Goal: Task Accomplishment & Management: Manage account settings

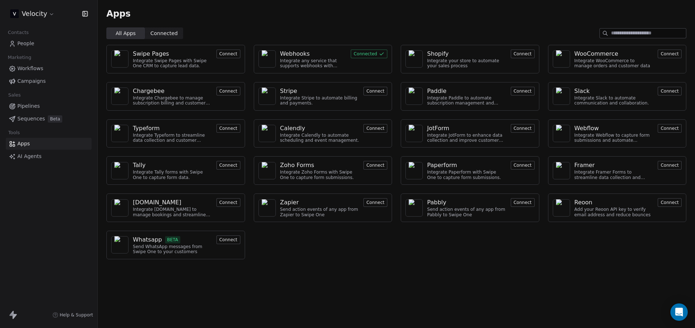
click at [38, 75] on link "Campaigns" at bounding box center [49, 81] width 86 height 12
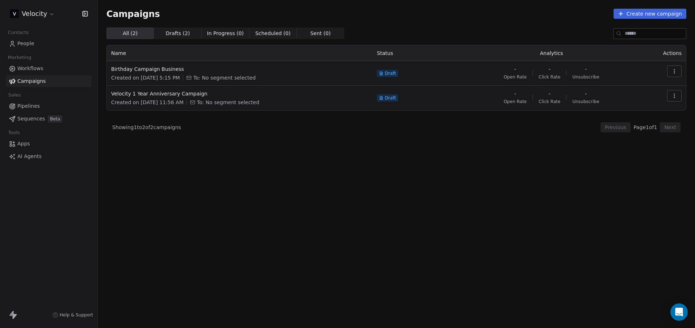
click at [37, 69] on span "Workflows" at bounding box center [30, 69] width 26 height 8
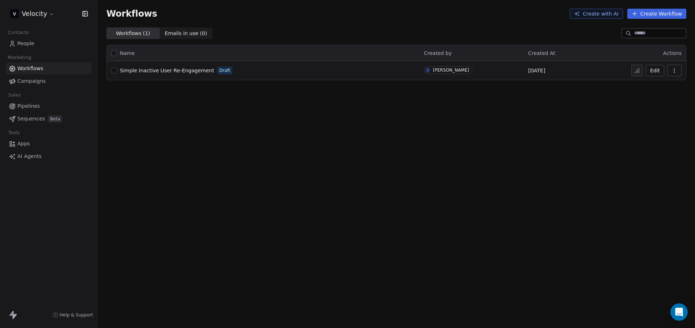
click at [38, 41] on link "People" at bounding box center [49, 44] width 86 height 12
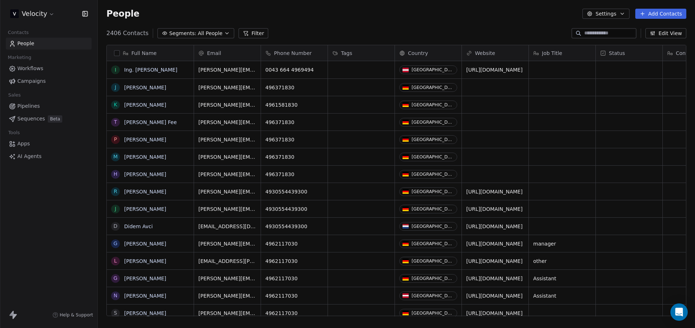
scroll to position [284, 592]
click at [121, 54] on div "Full Name" at bounding box center [149, 53] width 77 height 7
click at [123, 66] on span "Edit property" at bounding box center [136, 68] width 33 height 7
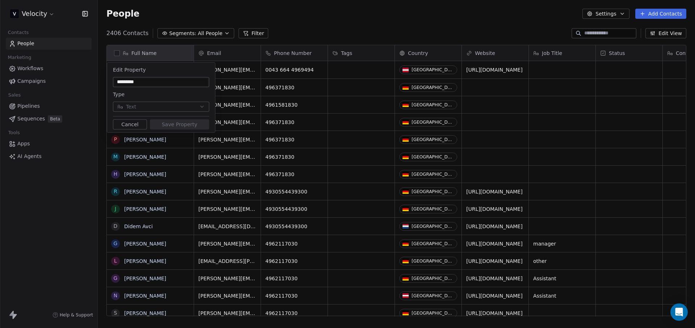
click at [335, 18] on html "Velocity Contacts People Marketing Workflows Campaigns Sales Pipelines Sequence…" at bounding box center [347, 164] width 695 height 328
click at [280, 316] on html "Velocity Contacts People Marketing Workflows Campaigns Sales Pipelines Sequence…" at bounding box center [347, 164] width 695 height 328
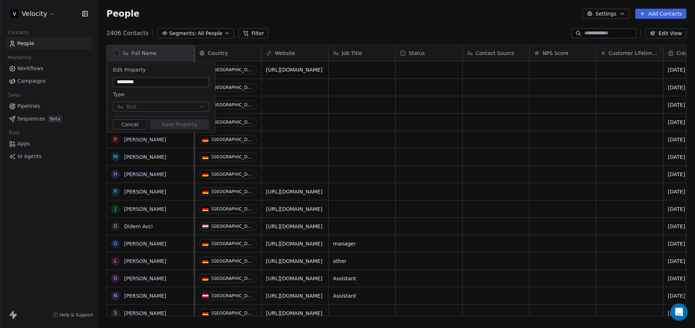
scroll to position [0, 0]
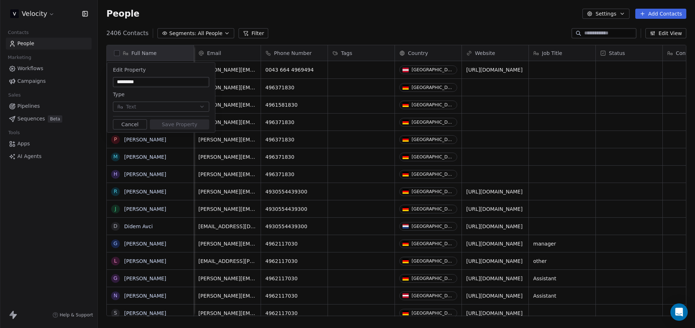
drag, startPoint x: 280, startPoint y: 316, endPoint x: 255, endPoint y: 297, distance: 31.0
click at [258, 297] on html "Velocity Contacts People Marketing Workflows Campaigns Sales Pipelines Sequence…" at bounding box center [347, 164] width 695 height 328
click at [255, 297] on html "Velocity Contacts People Marketing Workflows Campaigns Sales Pipelines Sequence…" at bounding box center [347, 164] width 695 height 328
click at [285, 9] on html "Velocity Contacts People Marketing Workflows Campaigns Sales Pipelines Sequence…" at bounding box center [347, 164] width 695 height 328
click at [126, 30] on html "Velocity Contacts People Marketing Workflows Campaigns Sales Pipelines Sequence…" at bounding box center [347, 164] width 695 height 328
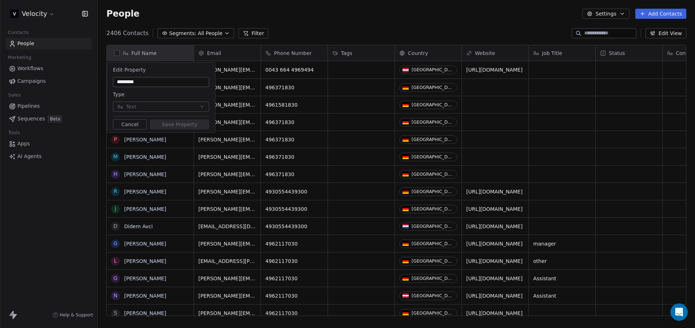
click at [25, 210] on html "Velocity Contacts People Marketing Workflows Campaigns Sales Pipelines Sequence…" at bounding box center [347, 164] width 695 height 328
click at [25, 143] on html "Velocity Contacts People Marketing Workflows Campaigns Sales Pipelines Sequence…" at bounding box center [347, 164] width 695 height 328
click at [25, 144] on html "Velocity Contacts People Marketing Workflows Campaigns Sales Pipelines Sequence…" at bounding box center [347, 164] width 695 height 328
click at [134, 128] on button "Cancel" at bounding box center [130, 124] width 34 height 10
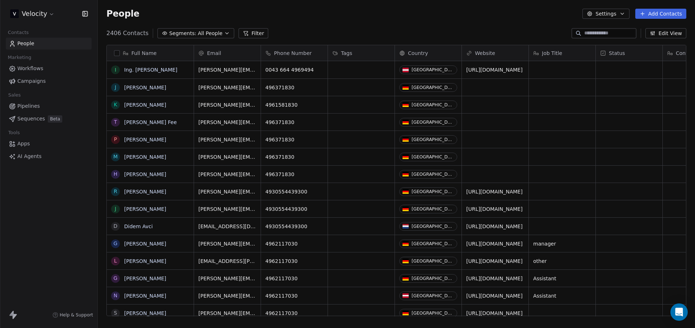
click at [25, 137] on div "Tools" at bounding box center [49, 133] width 86 height 10
click at [21, 147] on span "Apps" at bounding box center [23, 144] width 13 height 8
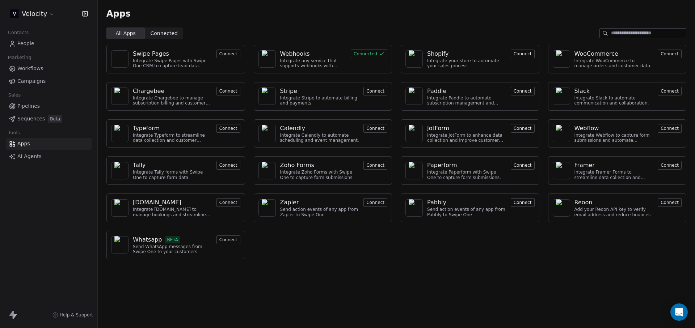
click at [31, 115] on span "Sequences" at bounding box center [31, 119] width 28 height 8
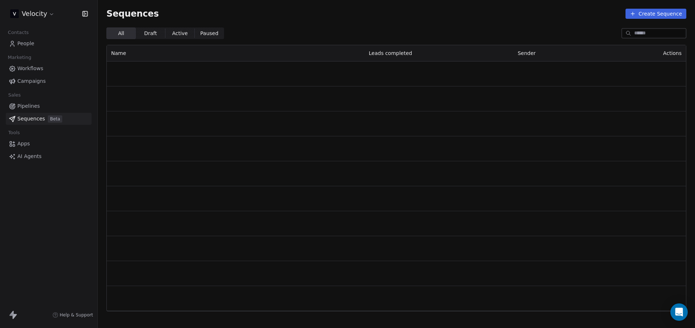
click at [35, 108] on span "Pipelines" at bounding box center [28, 106] width 22 height 8
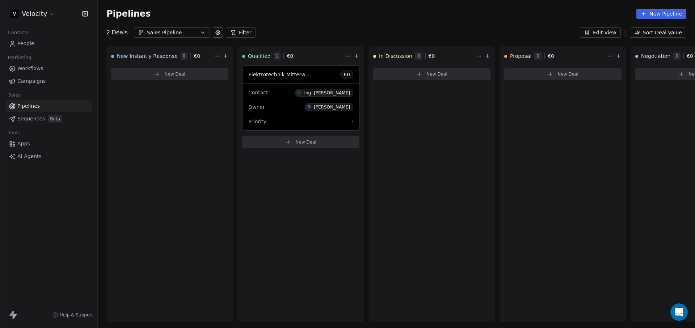
click at [37, 44] on link "People" at bounding box center [49, 44] width 86 height 12
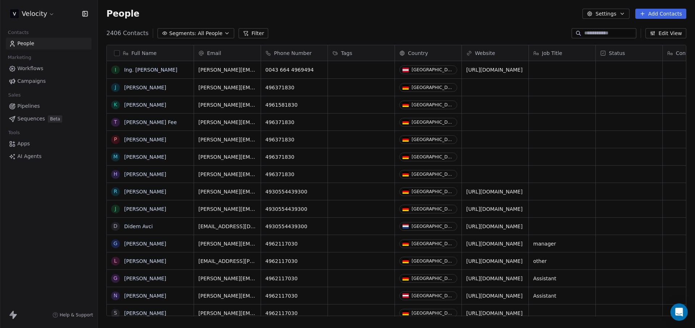
scroll to position [284, 592]
click at [38, 105] on span "Pipelines" at bounding box center [28, 106] width 22 height 8
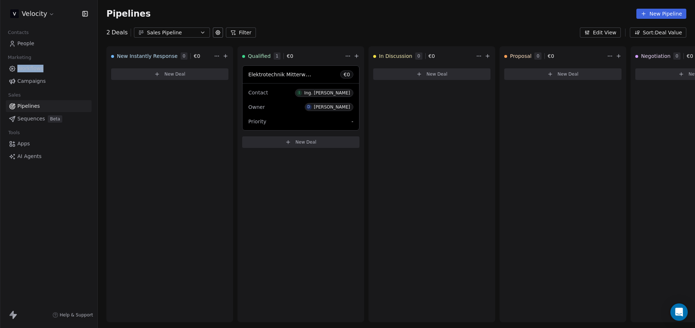
click at [38, 69] on span "Workflows" at bounding box center [30, 69] width 26 height 8
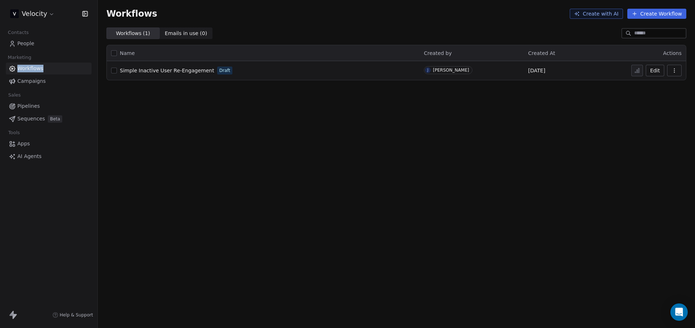
click at [30, 146] on link "Apps" at bounding box center [49, 144] width 86 height 12
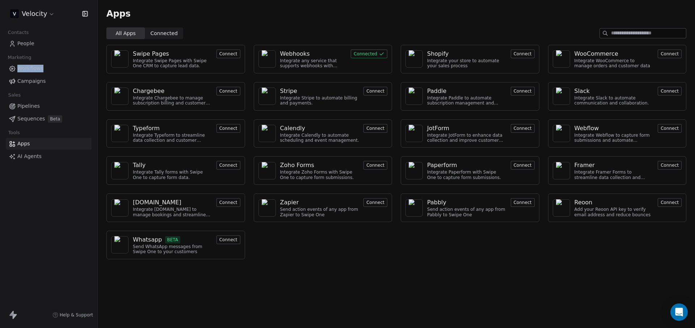
click at [377, 130] on button "Connect" at bounding box center [376, 128] width 24 height 9
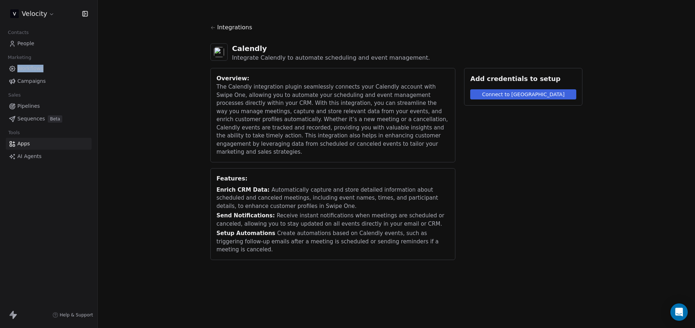
click at [231, 32] on div "Integrations" at bounding box center [396, 30] width 372 height 14
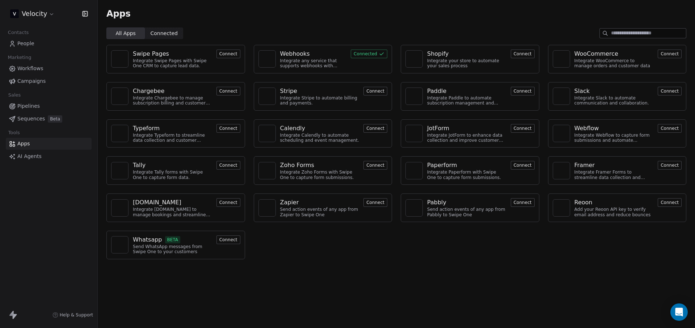
click at [369, 130] on button "Connect" at bounding box center [376, 128] width 24 height 9
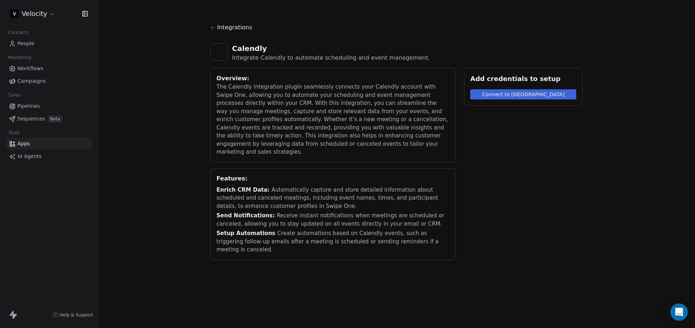
click at [484, 95] on button "Connect to [GEOGRAPHIC_DATA]" at bounding box center [523, 94] width 106 height 10
click at [227, 29] on span "Integrations" at bounding box center [234, 27] width 35 height 9
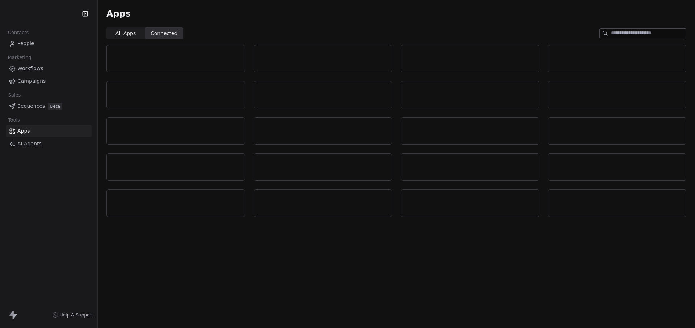
click at [117, 37] on span "All Apps" at bounding box center [126, 34] width 20 height 8
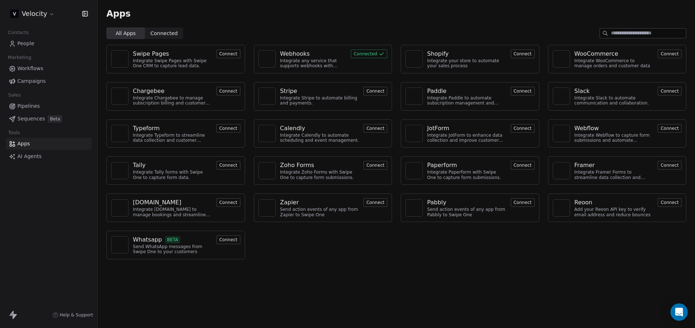
click at [41, 67] on span "Workflows" at bounding box center [30, 69] width 26 height 8
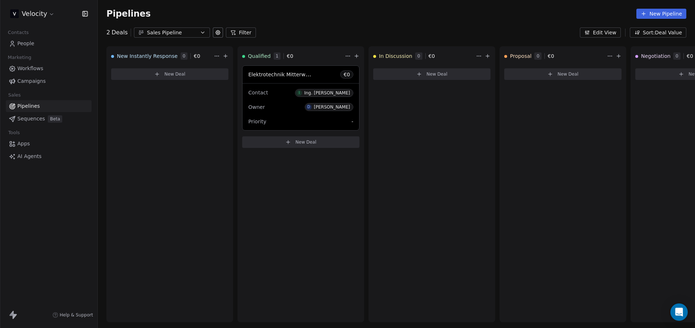
click at [173, 36] on div "Sales Pipeline" at bounding box center [172, 33] width 50 height 8
click at [358, 12] on html "Velocity Contacts People Marketing Workflows Campaigns Sales Pipelines Sequence…" at bounding box center [347, 164] width 695 height 328
click at [314, 13] on div "Pipelines New Pipeline" at bounding box center [396, 14] width 580 height 10
click at [345, 12] on div "Pipelines New Pipeline" at bounding box center [396, 14] width 580 height 10
click at [39, 79] on span "Campaigns" at bounding box center [31, 81] width 28 height 8
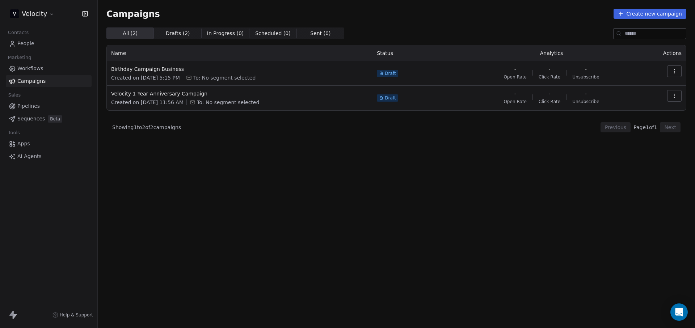
click at [42, 69] on span "Workflows" at bounding box center [30, 69] width 26 height 8
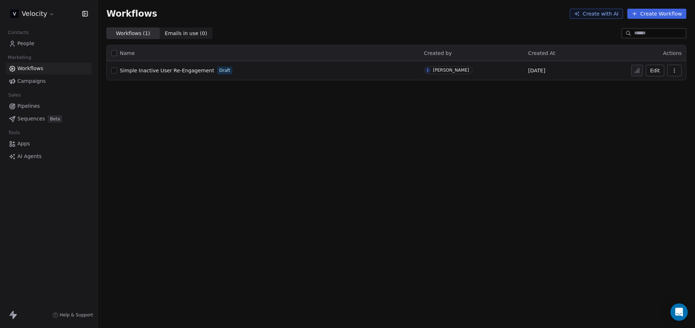
click at [34, 117] on span "Sequences" at bounding box center [31, 119] width 28 height 8
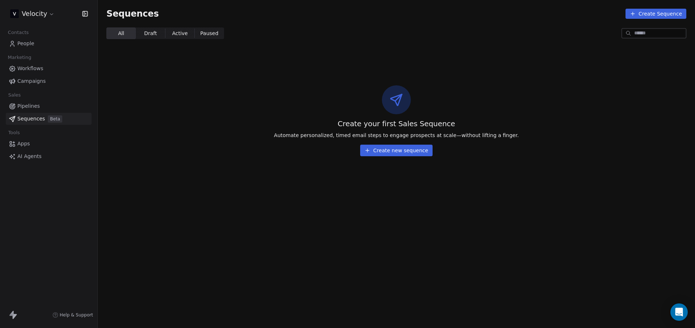
click at [31, 150] on link "Apps" at bounding box center [49, 144] width 86 height 12
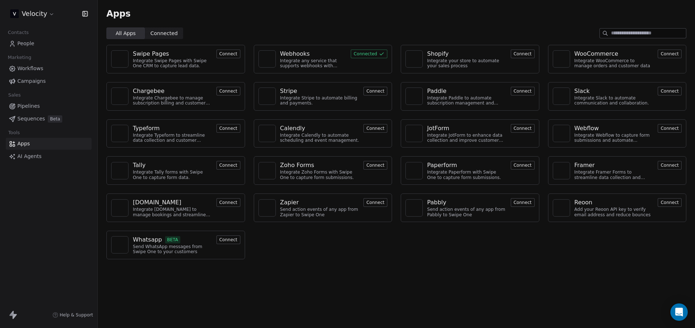
click at [33, 121] on span "Sequences" at bounding box center [31, 119] width 28 height 8
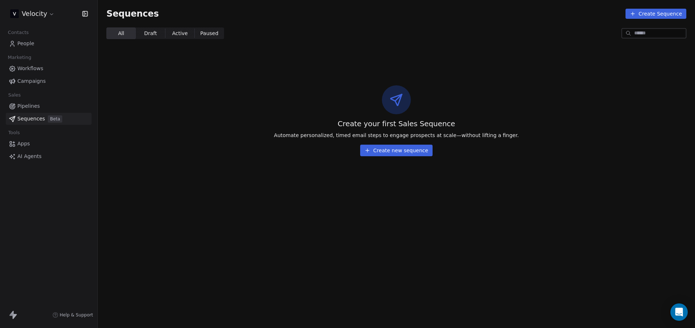
click at [39, 105] on link "Pipelines" at bounding box center [49, 106] width 86 height 12
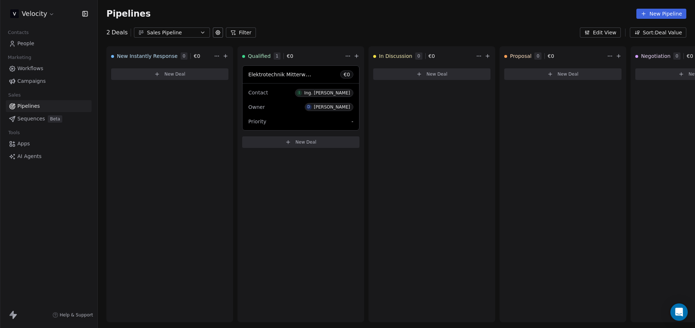
click at [50, 13] on html "Velocity Contacts People Marketing Workflows Campaigns Sales Pipelines Sequence…" at bounding box center [347, 164] width 695 height 328
click at [43, 218] on html "Velocity Contacts People Marketing Workflows Campaigns Sales Pipelines Sequence…" at bounding box center [347, 164] width 695 height 328
click at [30, 44] on span "People" at bounding box center [25, 44] width 17 height 8
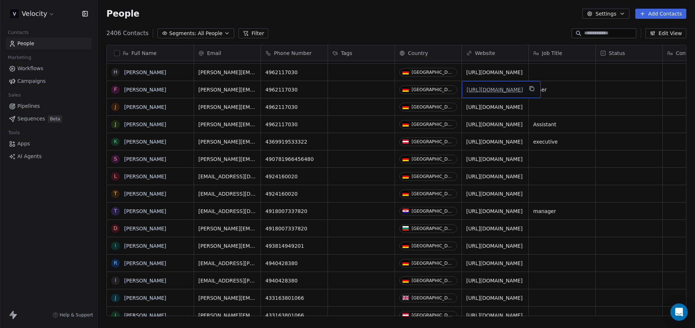
click at [514, 88] on link "https://www.zi-mannheim.de" at bounding box center [495, 90] width 56 height 6
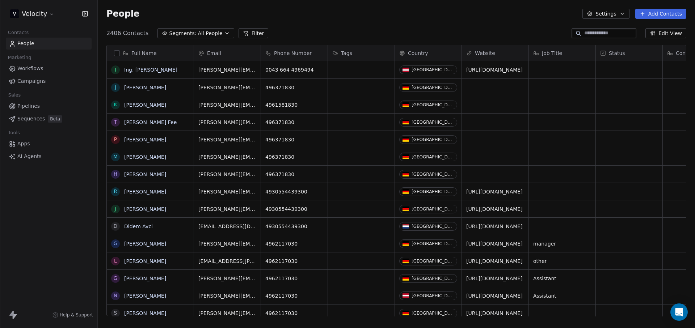
scroll to position [284, 592]
click at [117, 55] on button "button" at bounding box center [117, 53] width 6 height 6
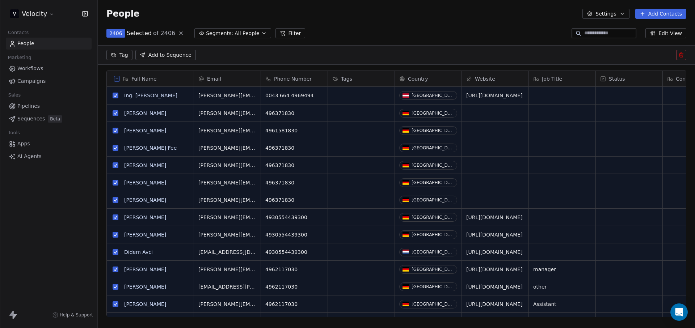
scroll to position [258, 592]
click at [117, 96] on button "grid" at bounding box center [116, 96] width 6 height 6
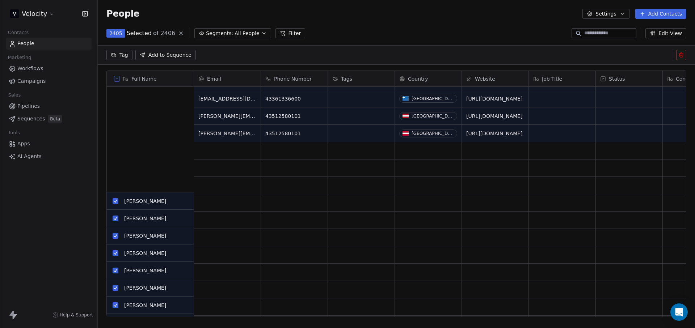
scroll to position [814, 0]
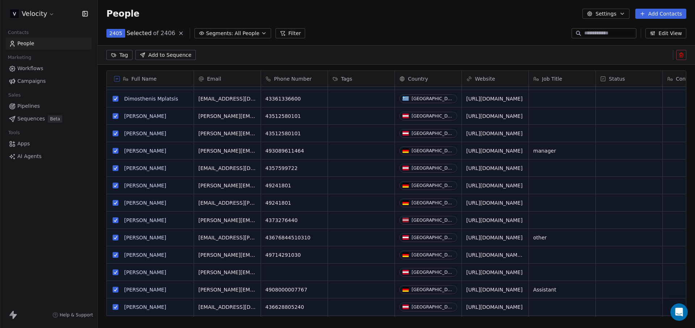
click at [684, 54] on button at bounding box center [681, 55] width 10 height 10
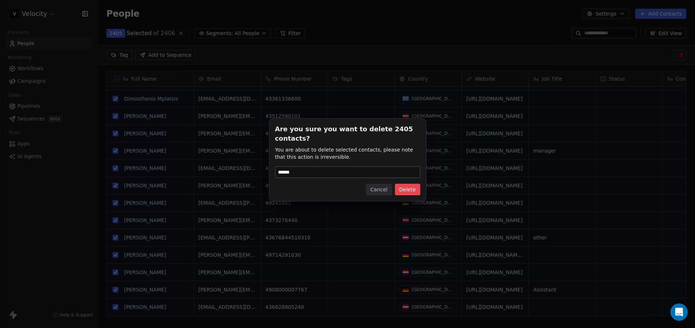
type input "******"
click at [412, 193] on button "Delete" at bounding box center [407, 190] width 25 height 12
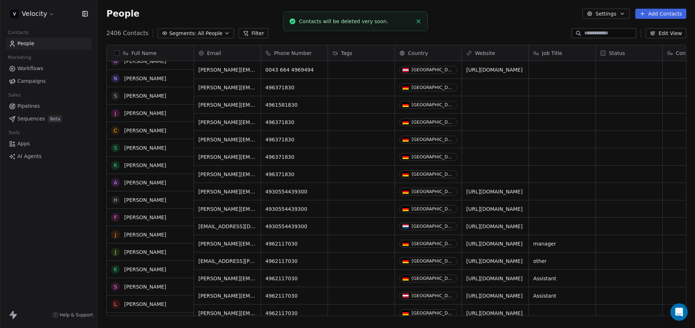
scroll to position [0, 0]
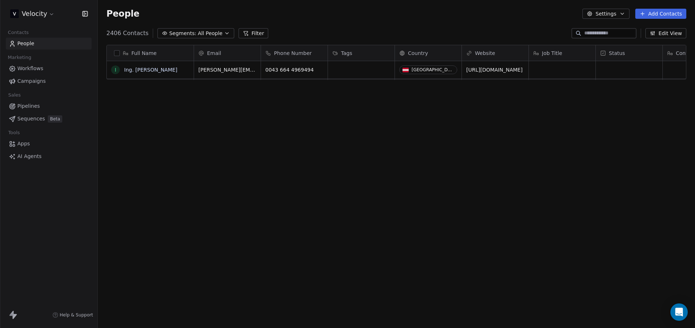
scroll to position [284, 592]
click at [611, 19] on div "People Settings Add Contacts" at bounding box center [396, 14] width 597 height 28
click at [612, 17] on button "Settings" at bounding box center [606, 14] width 47 height 10
click at [614, 29] on span "Contact Properties" at bounding box center [624, 30] width 47 height 8
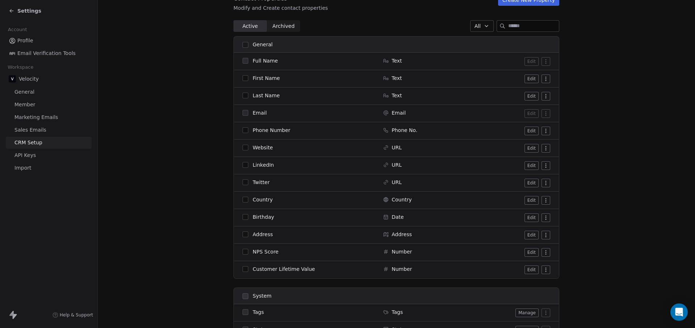
scroll to position [102, 0]
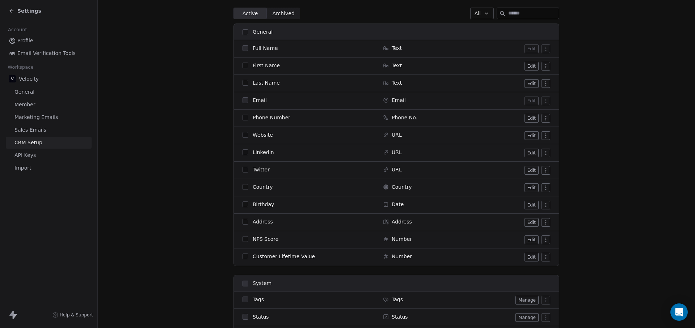
click at [545, 153] on html "Settings Account Profile Email Verification Tools Workspace Velocity General Me…" at bounding box center [347, 164] width 695 height 328
click at [530, 168] on div "Archive" at bounding box center [528, 168] width 36 height 12
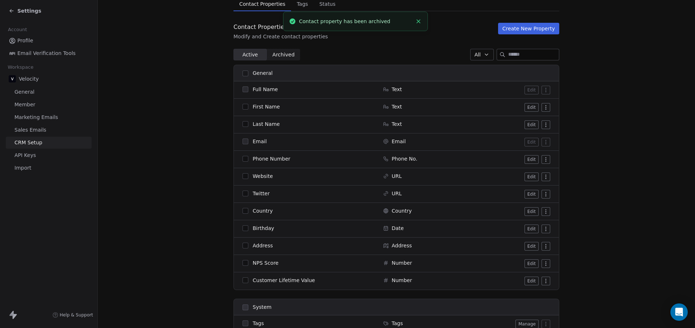
scroll to position [140, 0]
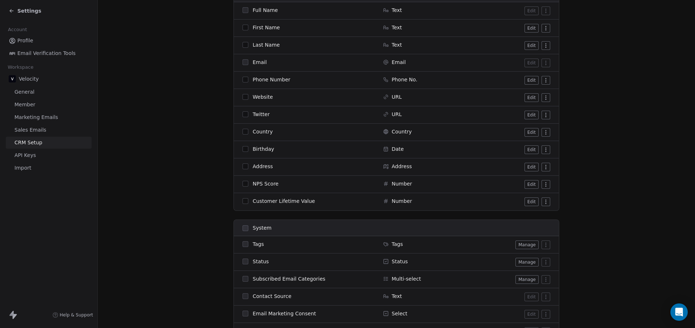
click at [540, 167] on html "Settings Account Profile Email Verification Tools Workspace Velocity General Me…" at bounding box center [347, 164] width 695 height 328
click at [535, 177] on div "Archive" at bounding box center [528, 182] width 36 height 12
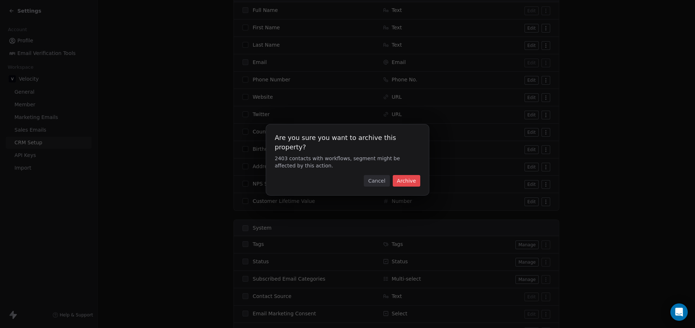
click at [407, 176] on button "Archive" at bounding box center [407, 181] width 28 height 12
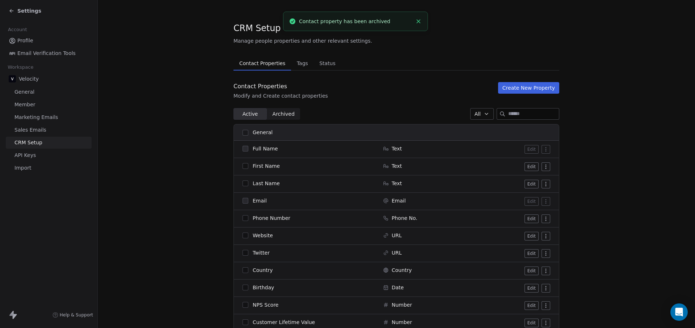
scroll to position [1, 0]
click at [274, 115] on span "Archived" at bounding box center [284, 114] width 22 height 8
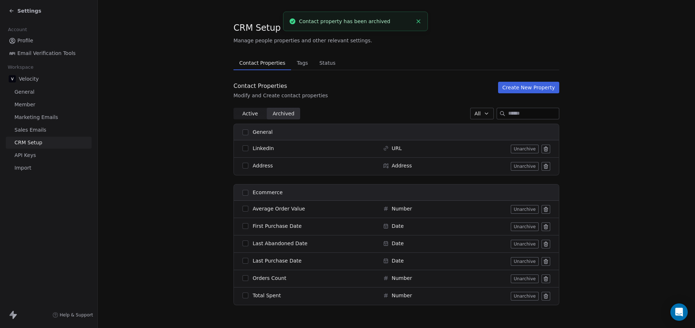
click at [242, 115] on span "Active" at bounding box center [250, 114] width 16 height 8
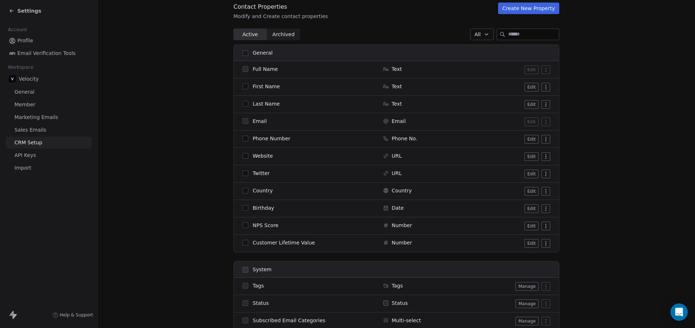
scroll to position [76, 0]
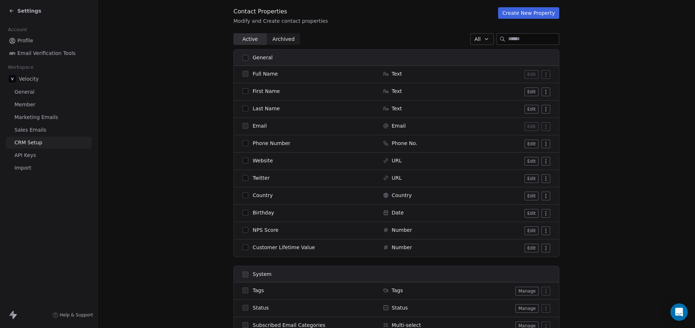
click at [245, 60] on button "button" at bounding box center [246, 58] width 6 height 6
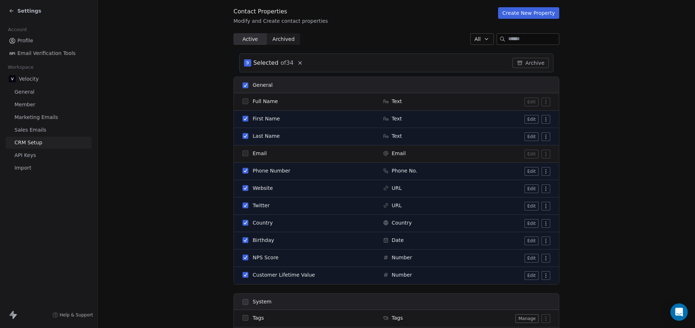
click at [243, 85] on button "button" at bounding box center [246, 86] width 6 height 6
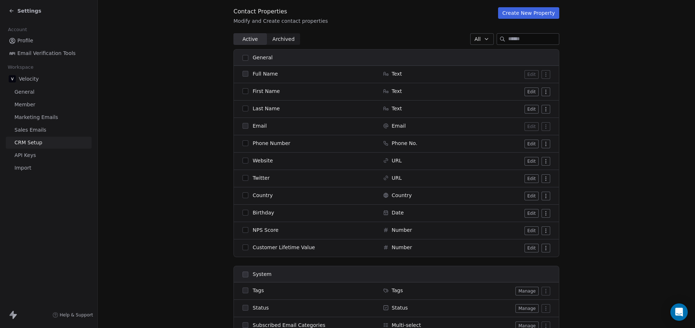
click at [528, 12] on button "Create New Property" at bounding box center [528, 13] width 61 height 12
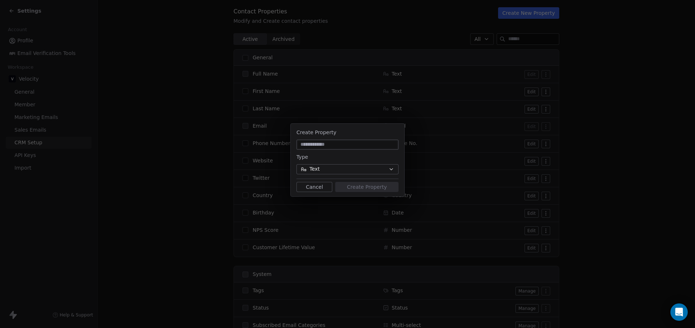
click at [342, 169] on button "Text" at bounding box center [348, 169] width 102 height 10
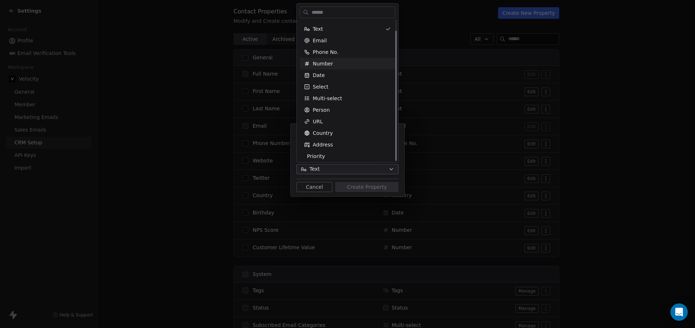
scroll to position [12, 0]
click at [599, 101] on div "Create Property Type Text Cancel Create Property" at bounding box center [347, 164] width 695 height 328
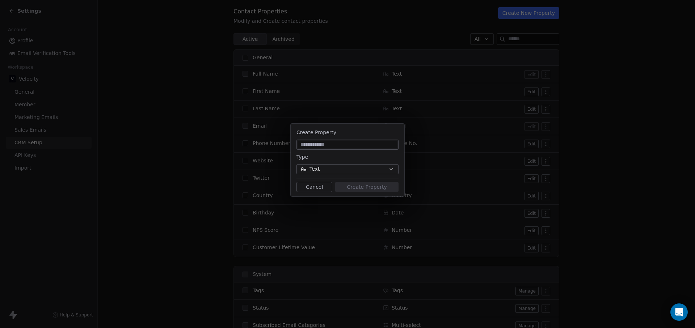
click at [159, 130] on div "Create Property Type Text Cancel Create Property" at bounding box center [347, 164] width 695 height 104
click at [310, 189] on button "Cancel" at bounding box center [315, 187] width 36 height 10
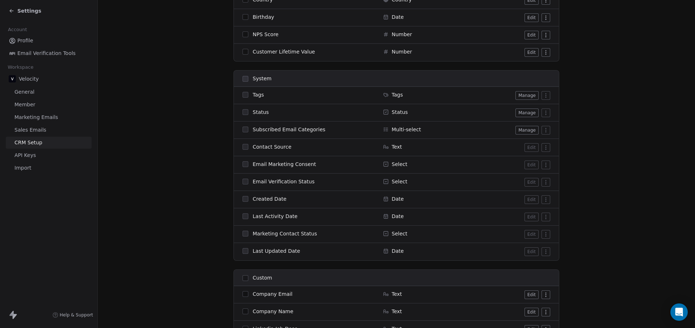
scroll to position [71, 0]
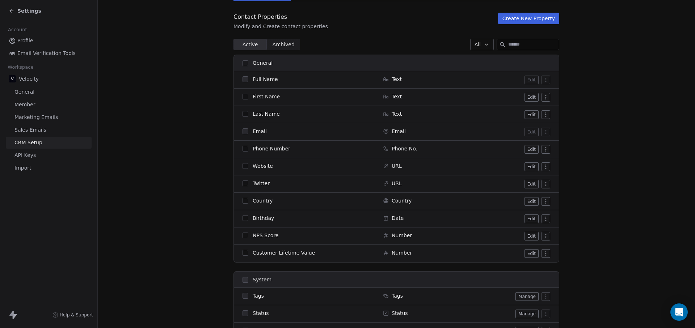
click at [243, 94] on button "button" at bounding box center [246, 97] width 6 height 6
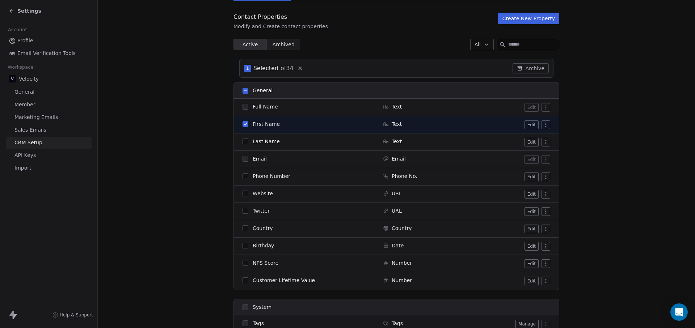
click at [243, 128] on td "First Name" at bounding box center [306, 124] width 145 height 17
click at [243, 125] on button "button" at bounding box center [246, 124] width 6 height 6
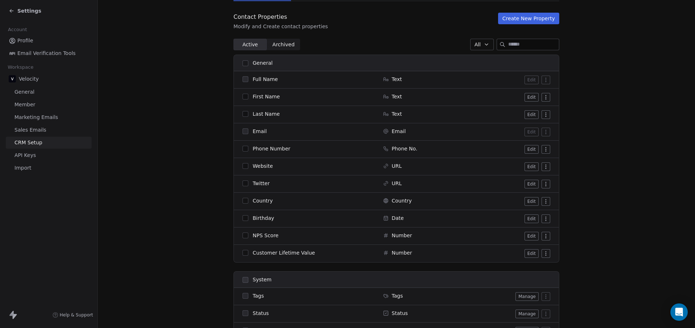
click at [243, 149] on button "button" at bounding box center [246, 149] width 6 height 6
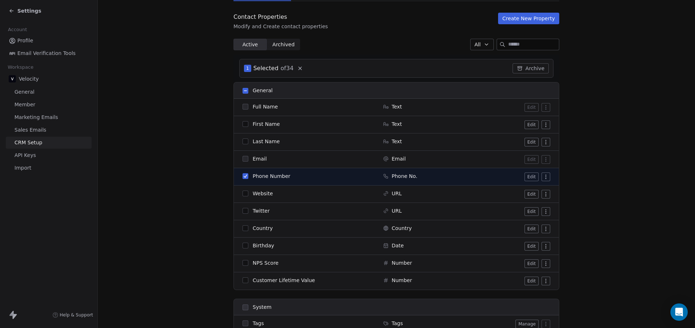
click at [243, 197] on span at bounding box center [246, 195] width 6 height 6
click at [243, 194] on button "button" at bounding box center [246, 194] width 6 height 6
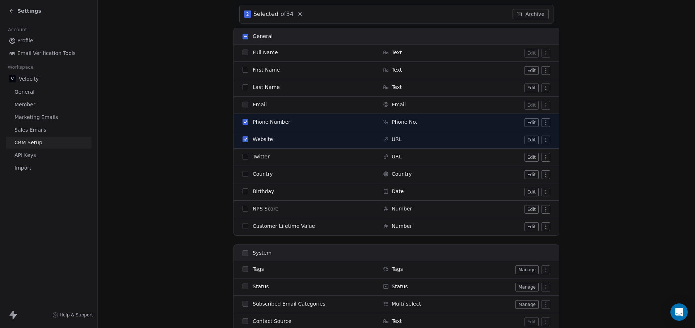
scroll to position [56, 0]
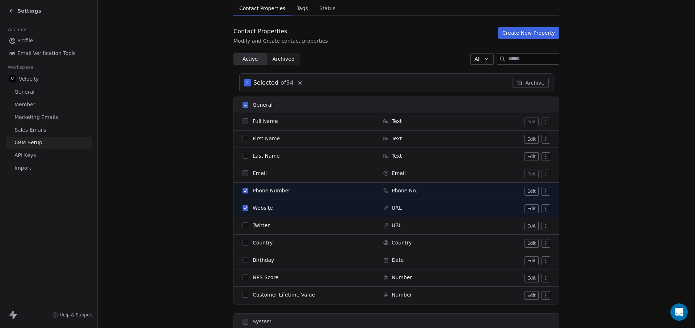
click at [245, 141] on button "button" at bounding box center [246, 139] width 6 height 6
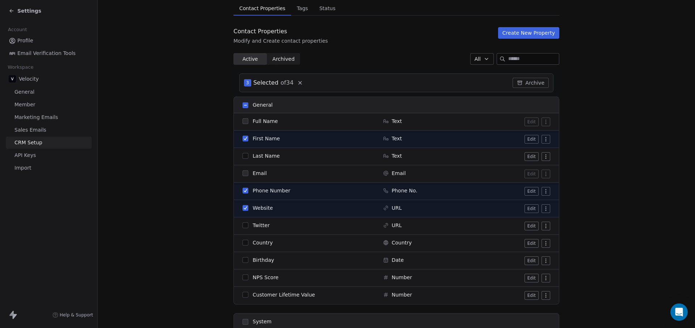
click at [244, 153] on button "button" at bounding box center [246, 156] width 6 height 6
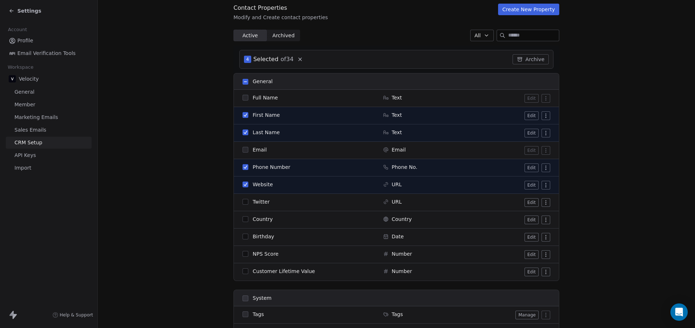
scroll to position [129, 0]
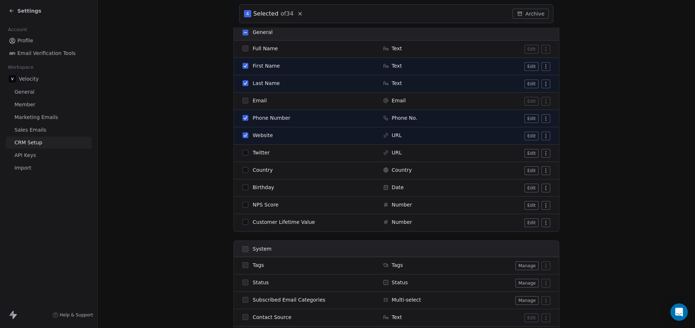
click at [244, 169] on button "button" at bounding box center [246, 170] width 6 height 6
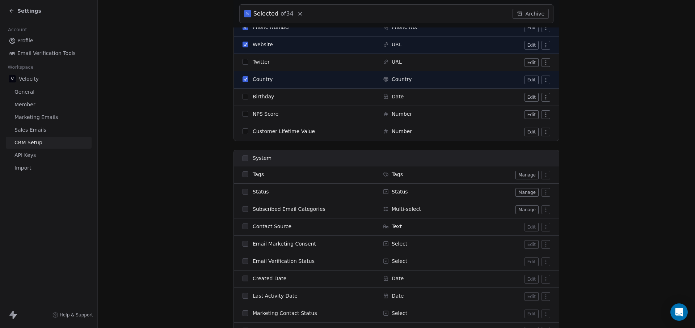
scroll to position [295, 0]
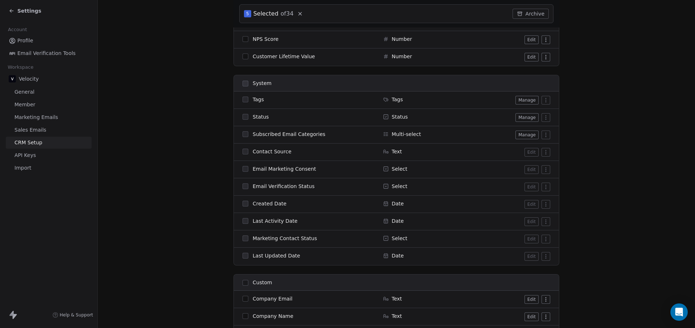
click at [246, 100] on div "Tags" at bounding box center [309, 99] width 132 height 7
click at [528, 102] on button "Manage" at bounding box center [527, 100] width 23 height 9
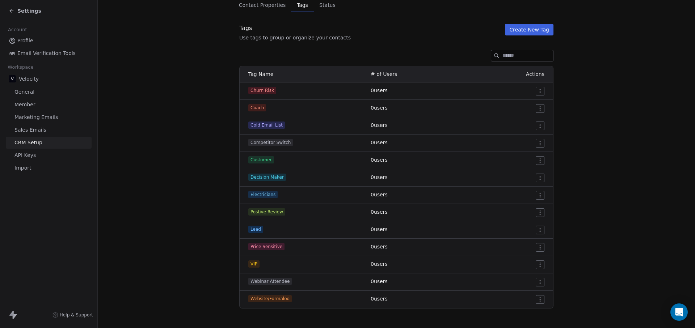
scroll to position [63, 0]
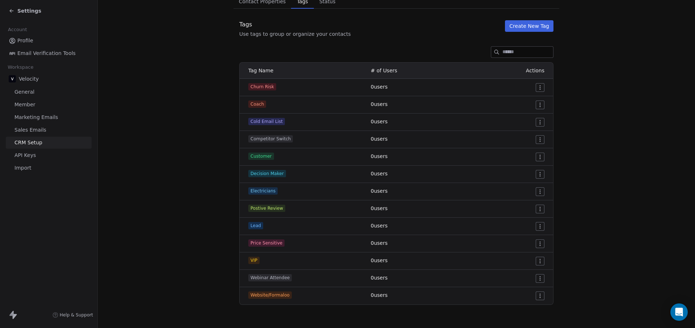
click at [536, 87] on html "Settings Account Profile Email Verification Tools Workspace Velocity General Me…" at bounding box center [347, 164] width 695 height 328
click at [519, 112] on div "Delete" at bounding box center [524, 114] width 34 height 12
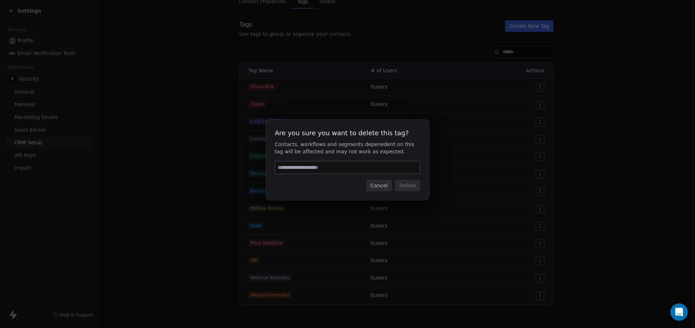
click at [329, 164] on input at bounding box center [347, 167] width 145 height 12
type input "******"
click at [412, 188] on button "Delete" at bounding box center [407, 186] width 25 height 12
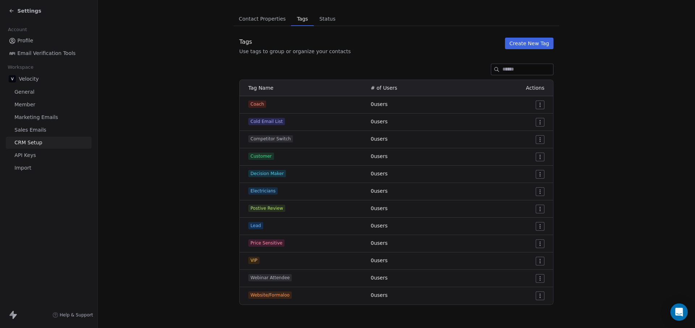
scroll to position [46, 0]
click at [539, 109] on html "Settings Account Profile Email Verification Tools Workspace Velocity General Me…" at bounding box center [347, 164] width 695 height 328
click at [524, 132] on span "Delete" at bounding box center [528, 130] width 17 height 7
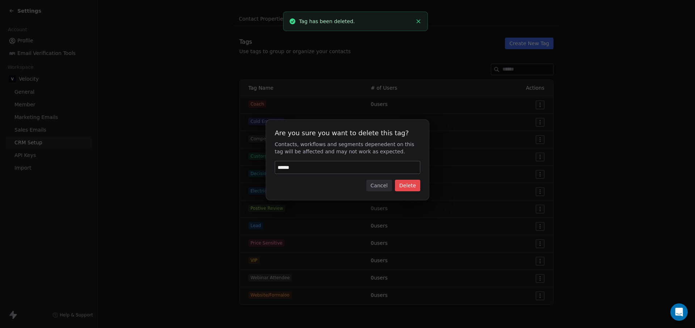
type input "******"
click at [407, 186] on button "Delete" at bounding box center [407, 186] width 25 height 12
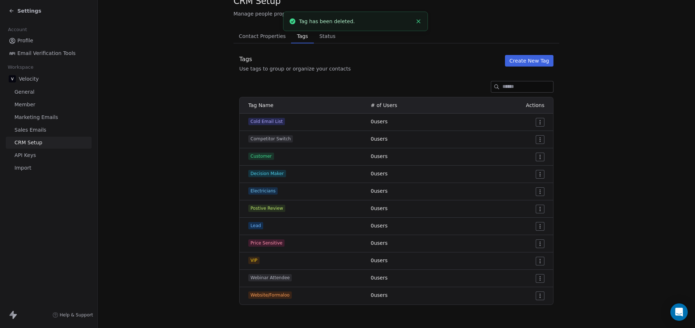
click at [539, 123] on html "Settings Account Profile Email Verification Tools Workspace Velocity General Me…" at bounding box center [347, 164] width 695 height 328
click at [592, 135] on html "Settings Account Profile Email Verification Tools Workspace Velocity General Me…" at bounding box center [347, 164] width 695 height 328
click at [537, 123] on html "Settings Account Profile Email Verification Tools Workspace Velocity General Me…" at bounding box center [347, 164] width 695 height 328
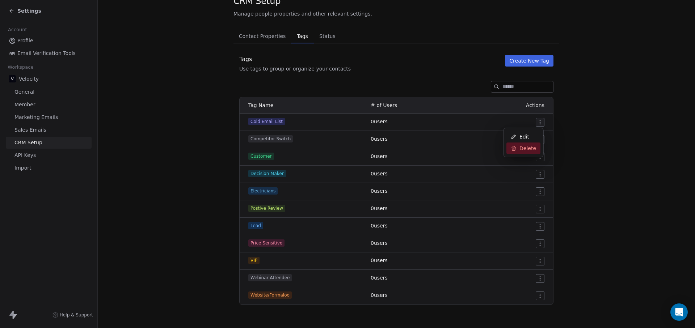
click at [530, 152] on div "Delete" at bounding box center [524, 149] width 34 height 12
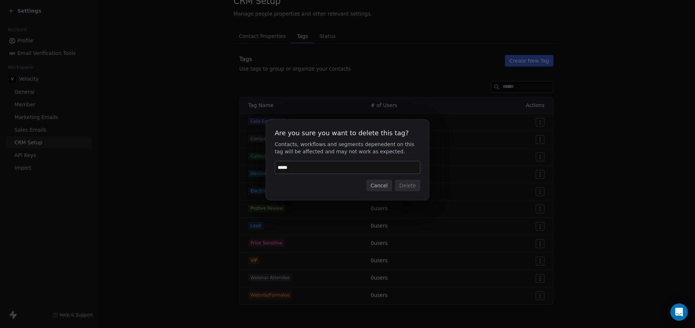
type input "******"
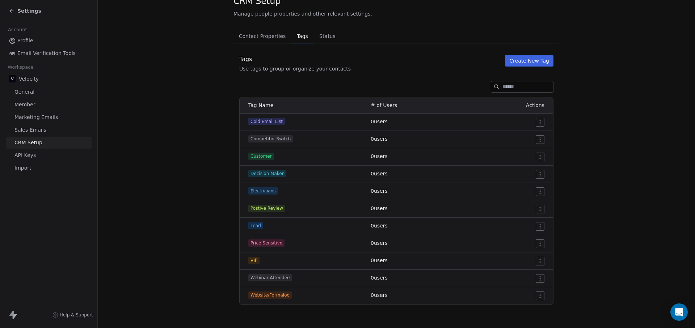
click at [392, 186] on td "0 users" at bounding box center [415, 191] width 98 height 17
click at [537, 243] on html "Settings Account Profile Email Verification Tools Workspace Velocity General Me…" at bounding box center [347, 164] width 695 height 328
click at [515, 269] on icon at bounding box center [514, 269] width 4 height 0
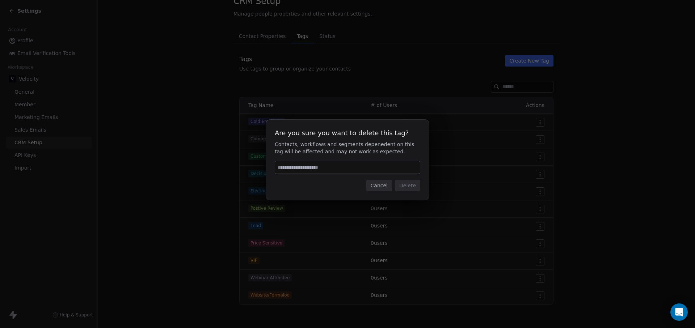
click at [370, 167] on input at bounding box center [347, 167] width 145 height 12
type input "******"
click at [410, 184] on button "Delete" at bounding box center [407, 186] width 25 height 12
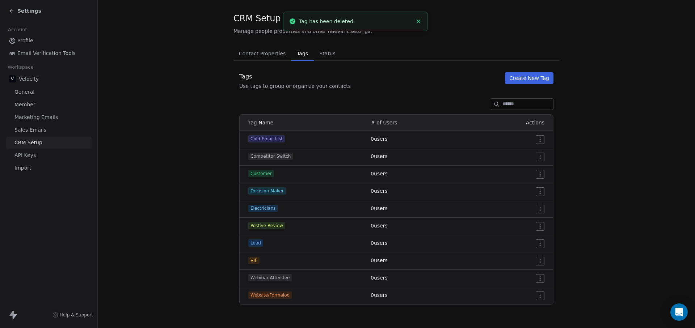
click at [534, 276] on html "Settings Account Profile Email Verification Tools Workspace Velocity General Me…" at bounding box center [347, 164] width 695 height 328
click at [520, 310] on div "Delete" at bounding box center [524, 305] width 34 height 12
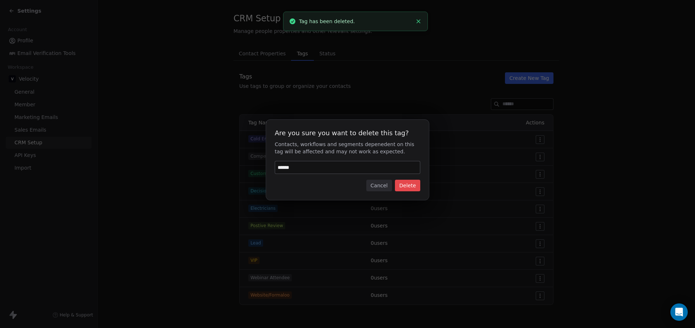
type input "******"
click at [398, 185] on button "Delete" at bounding box center [407, 186] width 25 height 12
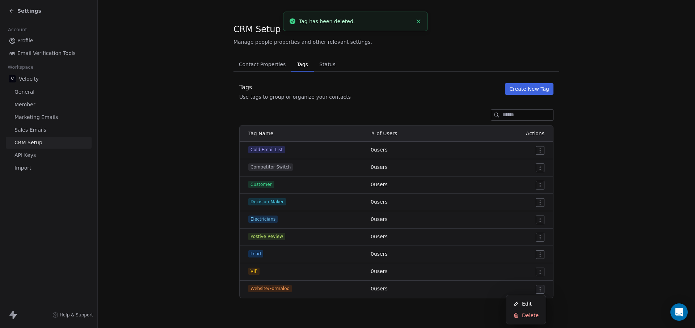
click at [539, 290] on html "Settings Account Profile Email Verification Tools Workspace Velocity General Me…" at bounding box center [347, 164] width 695 height 328
click at [523, 318] on span "Delete" at bounding box center [530, 315] width 17 height 7
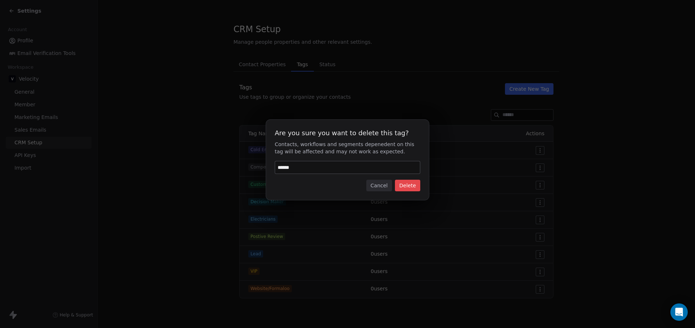
type input "******"
click at [414, 184] on button "Delete" at bounding box center [407, 186] width 25 height 12
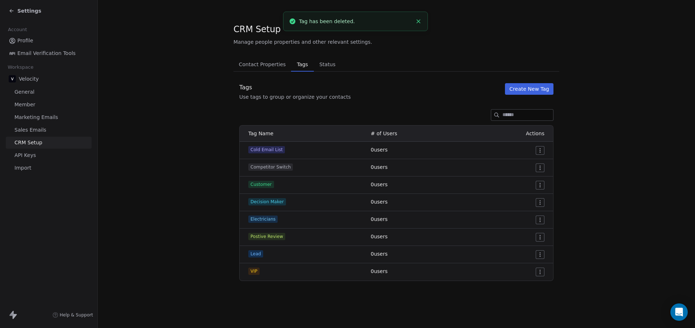
click at [543, 274] on html "Settings Account Profile Email Verification Tools Workspace Velocity General Me…" at bounding box center [347, 164] width 695 height 328
drag, startPoint x: 574, startPoint y: 261, endPoint x: 557, endPoint y: 264, distance: 16.9
click at [574, 261] on html "Settings Account Profile Email Verification Tools Workspace Velocity General Me…" at bounding box center [347, 164] width 695 height 328
click at [541, 240] on html "Settings Account Profile Email Verification Tools Workspace Velocity General Me…" at bounding box center [347, 164] width 695 height 328
click at [533, 264] on span "Delete" at bounding box center [530, 263] width 17 height 7
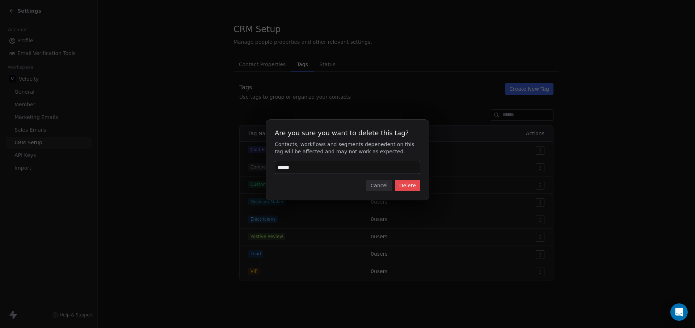
type input "******"
click at [407, 187] on button "Delete" at bounding box center [407, 186] width 25 height 12
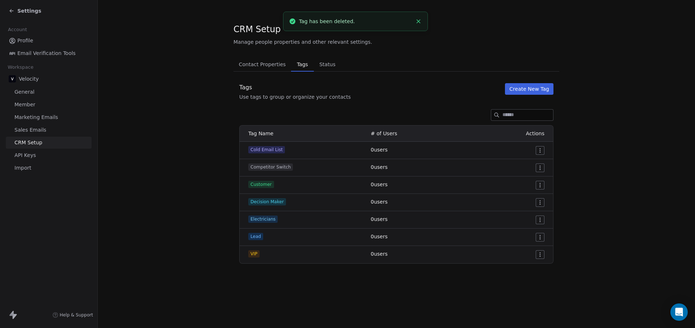
click at [539, 168] on html "Settings Account Profile Email Verification Tools Workspace Velocity General Me…" at bounding box center [347, 164] width 695 height 328
click at [524, 193] on span "Delete" at bounding box center [530, 193] width 17 height 7
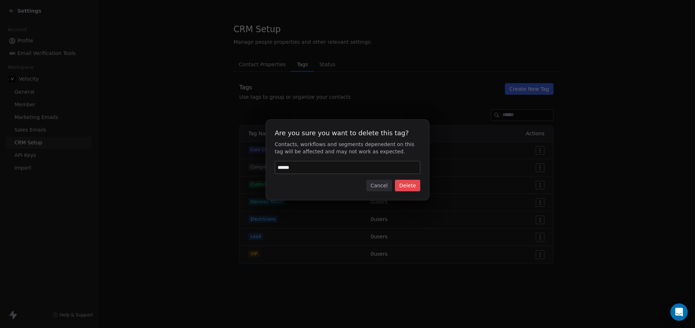
type input "******"
click at [416, 187] on button "Delete" at bounding box center [407, 186] width 25 height 12
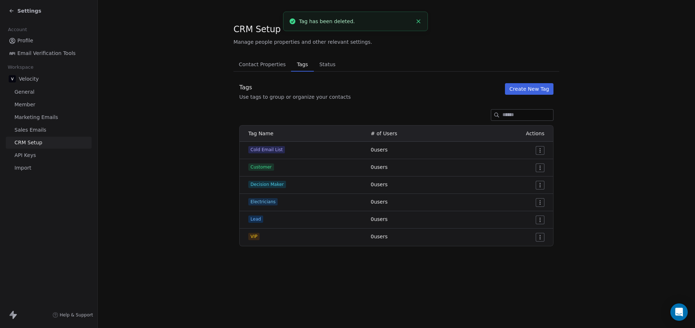
click at [537, 187] on html "Settings Account Profile Email Verification Tools Workspace Velocity General Me…" at bounding box center [347, 164] width 695 height 328
click at [526, 211] on span "Delete" at bounding box center [530, 211] width 17 height 7
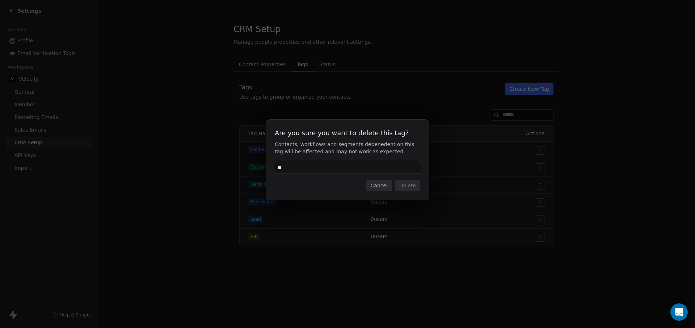
type input "*"
type input "******"
click at [399, 185] on button "Delete" at bounding box center [407, 186] width 25 height 12
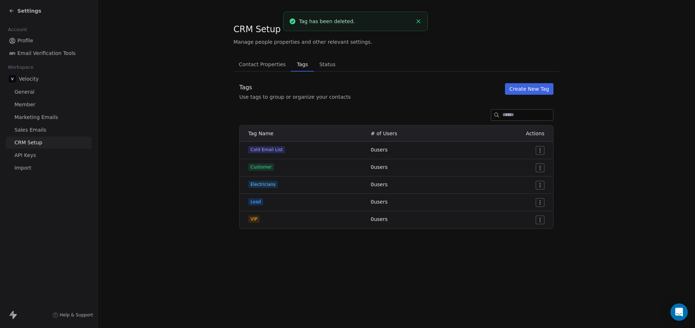
click at [434, 118] on div at bounding box center [397, 115] width 326 height 12
click at [322, 64] on span "Status" at bounding box center [327, 64] width 22 height 10
click at [327, 67] on span "Status" at bounding box center [327, 64] width 22 height 10
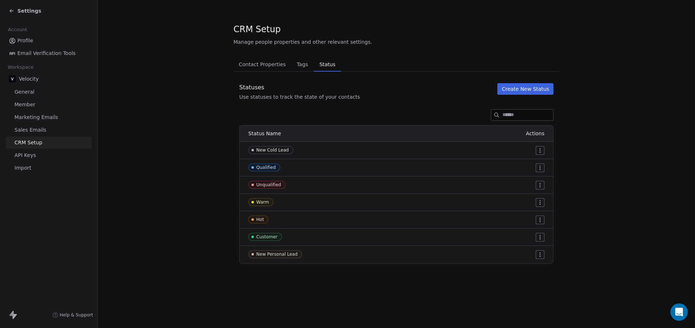
click at [294, 63] on span "Tags" at bounding box center [302, 64] width 17 height 10
click at [331, 63] on span "Status" at bounding box center [328, 64] width 22 height 10
click at [266, 68] on span "Contact Properties" at bounding box center [262, 64] width 53 height 10
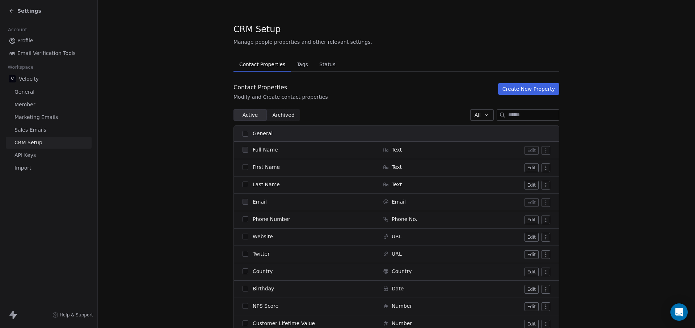
click at [530, 169] on button "Edit" at bounding box center [532, 168] width 14 height 9
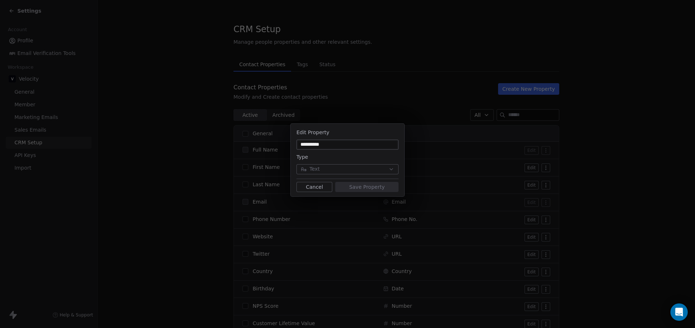
click at [313, 186] on button "Cancel" at bounding box center [315, 187] width 36 height 10
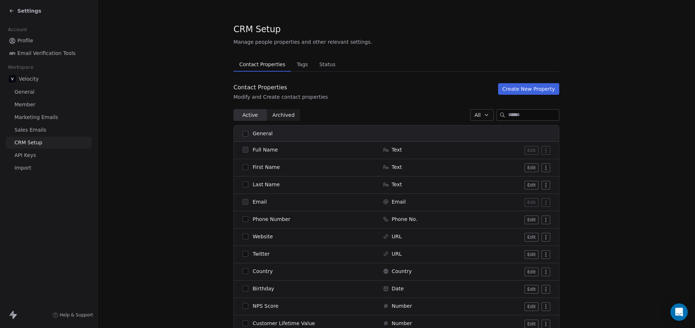
click at [528, 166] on button "Edit" at bounding box center [532, 168] width 14 height 9
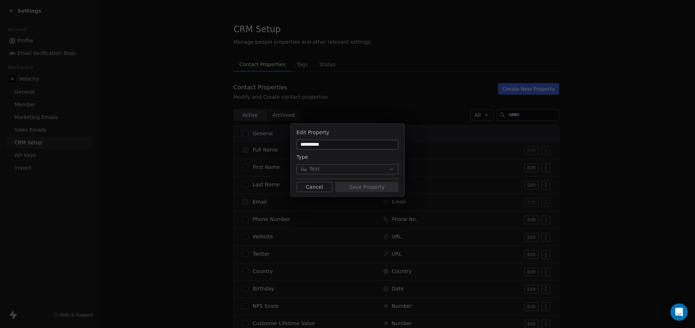
type input "*"
click at [313, 185] on button "Cancel" at bounding box center [315, 187] width 36 height 10
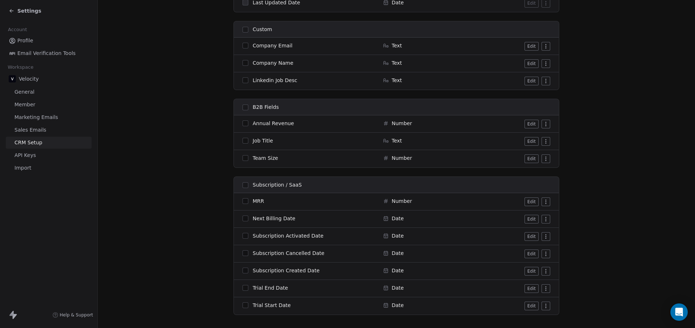
scroll to position [539, 0]
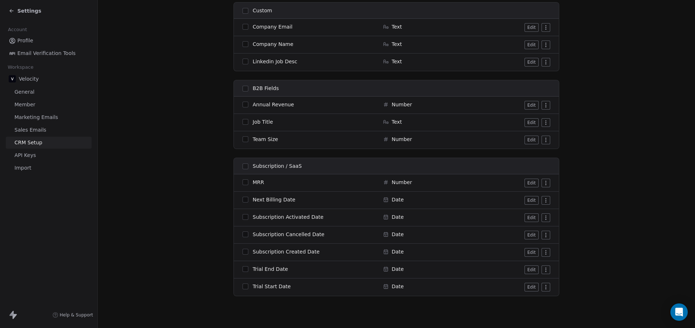
click at [41, 116] on span "Marketing Emails" at bounding box center [35, 118] width 43 height 8
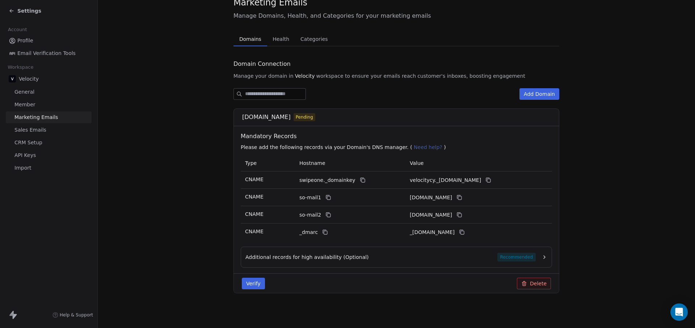
scroll to position [27, 0]
click at [40, 108] on link "Member" at bounding box center [49, 105] width 86 height 12
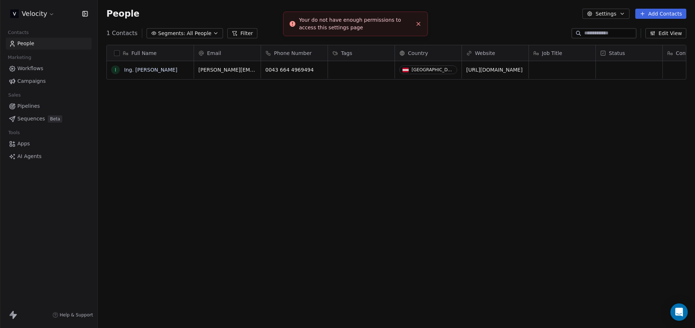
scroll to position [284, 592]
click at [34, 70] on span "Workflows" at bounding box center [30, 69] width 26 height 8
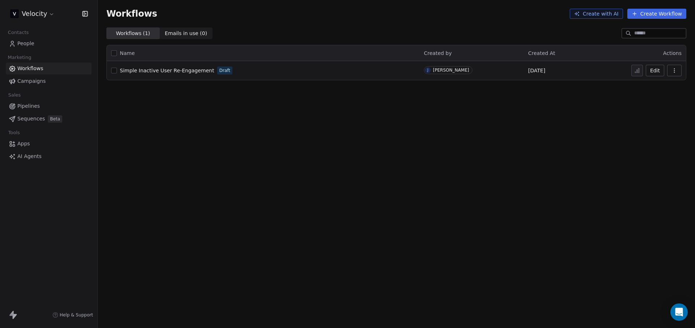
click at [39, 109] on link "Pipelines" at bounding box center [49, 106] width 86 height 12
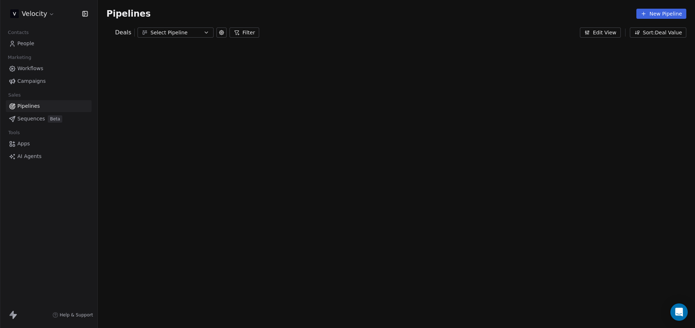
click at [45, 59] on div "Marketing" at bounding box center [49, 58] width 86 height 10
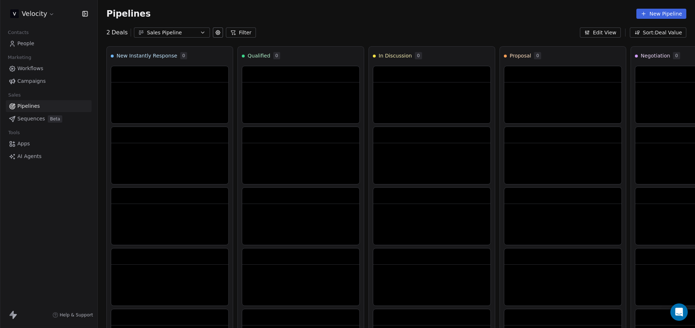
click at [41, 67] on span "Workflows" at bounding box center [30, 69] width 26 height 8
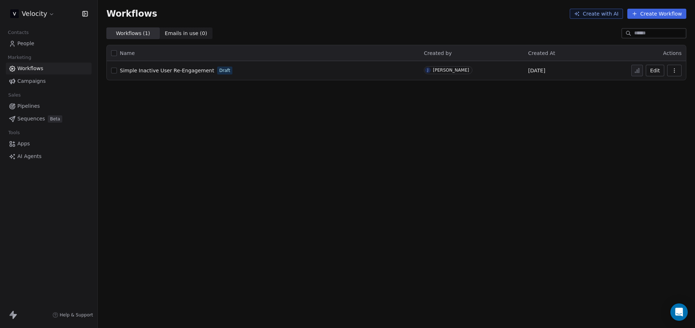
click at [32, 102] on span "Pipelines" at bounding box center [28, 106] width 22 height 8
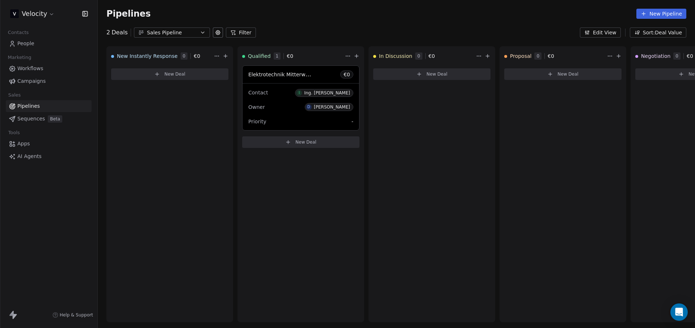
click at [34, 116] on span "Sequences" at bounding box center [31, 119] width 28 height 8
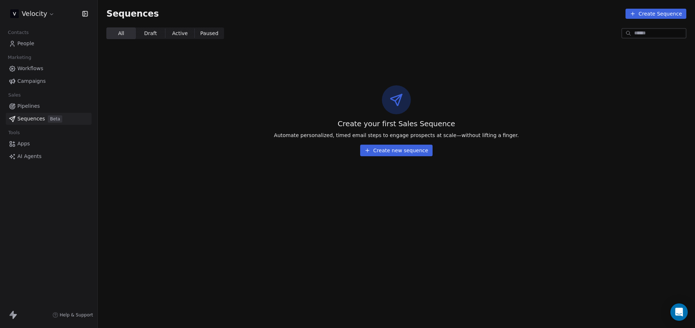
click at [395, 152] on button "Create new sequence" at bounding box center [396, 151] width 72 height 12
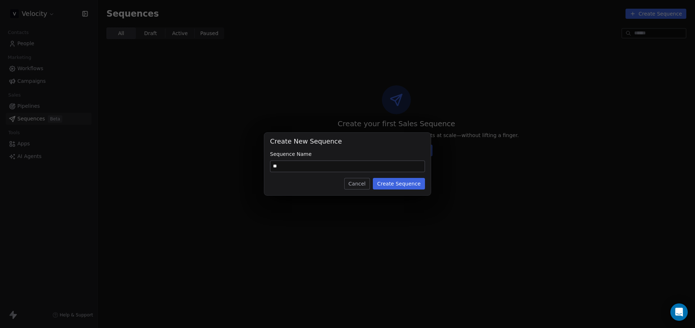
type input "*"
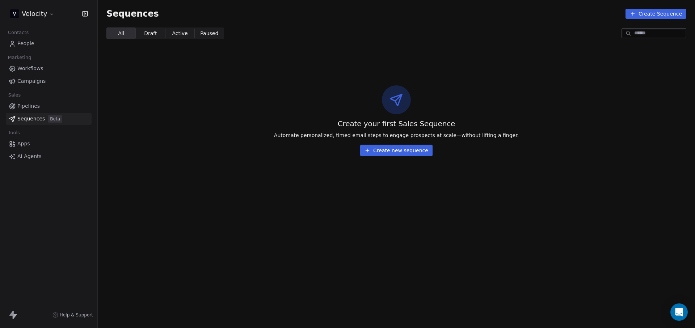
click at [140, 32] on span "Draft Draft" at bounding box center [150, 34] width 29 height 12
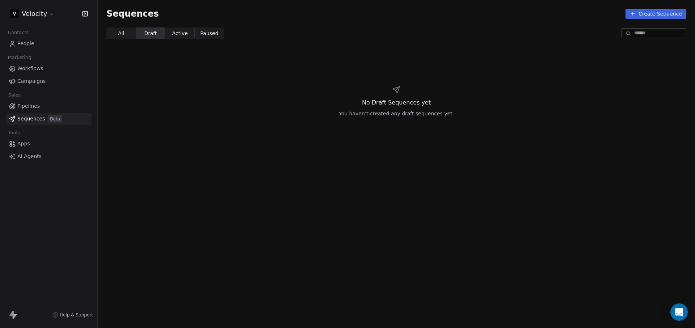
click at [123, 36] on span "All" at bounding box center [121, 34] width 6 height 8
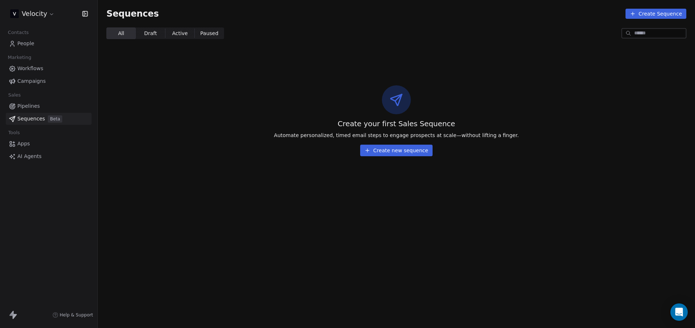
click at [390, 154] on button "Create new sequence" at bounding box center [396, 151] width 72 height 12
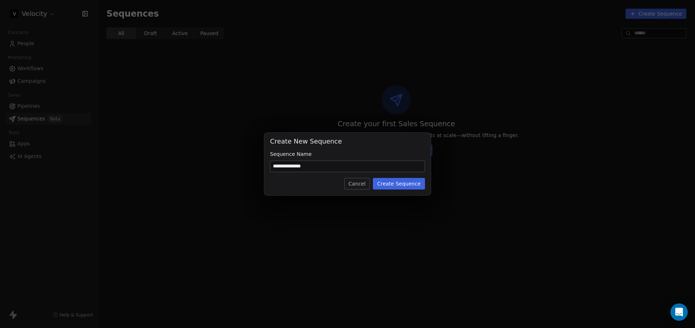
type input "**********"
click at [406, 188] on button "Create Sequence" at bounding box center [399, 184] width 52 height 12
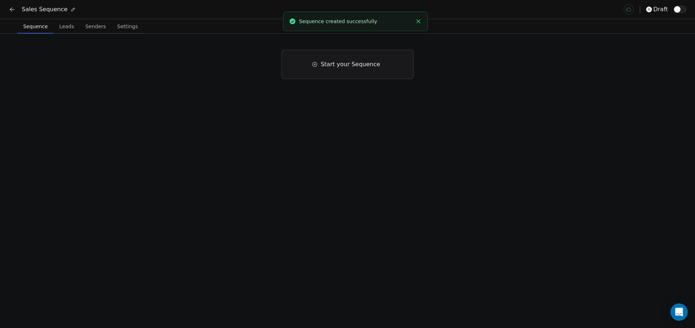
click at [325, 67] on span "Start your Sequence" at bounding box center [350, 64] width 59 height 9
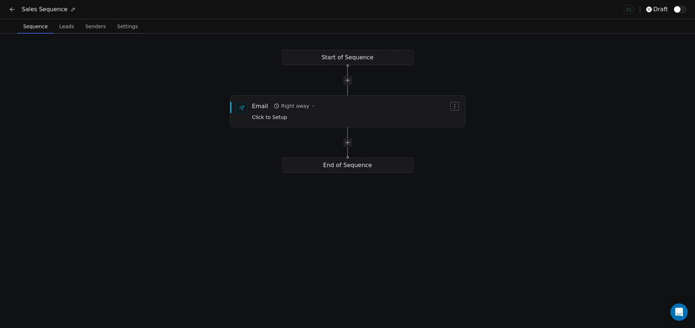
click at [6, 11] on div "Sales Sequence draft" at bounding box center [347, 9] width 695 height 19
click at [13, 13] on icon at bounding box center [12, 9] width 7 height 7
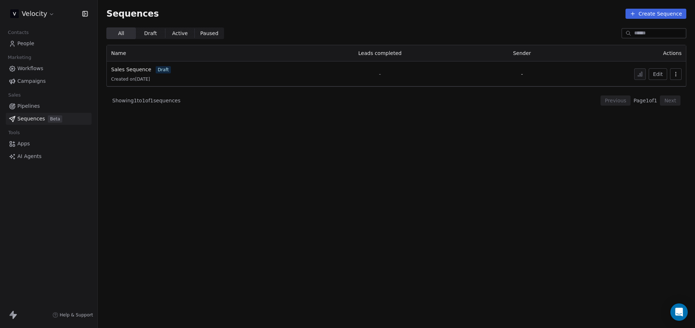
click at [664, 74] on button "Edit" at bounding box center [658, 74] width 18 height 12
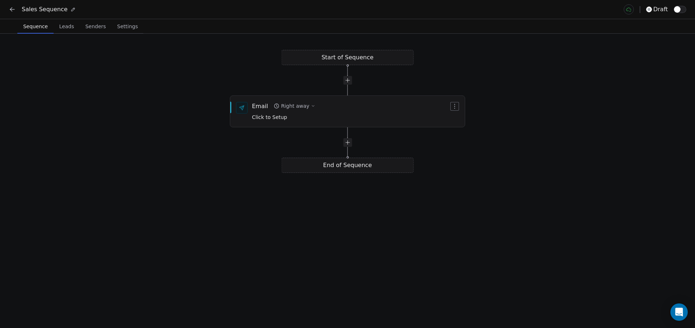
click at [71, 9] on icon at bounding box center [73, 9] width 5 height 5
click at [62, 12] on div "**********" at bounding box center [43, 9] width 42 height 9
click at [261, 84] on div "Start of Sequence Email Right away Click to Setup End of Sequence" at bounding box center [347, 181] width 695 height 295
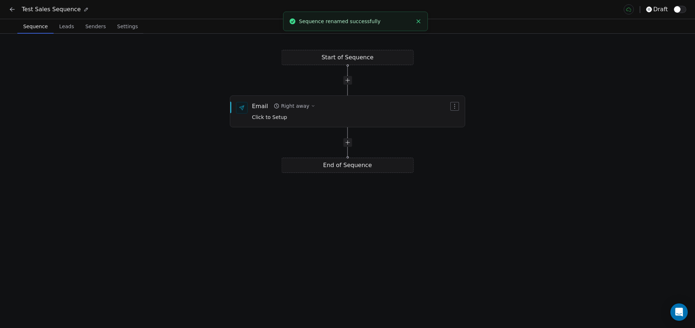
click at [13, 12] on icon at bounding box center [12, 9] width 7 height 7
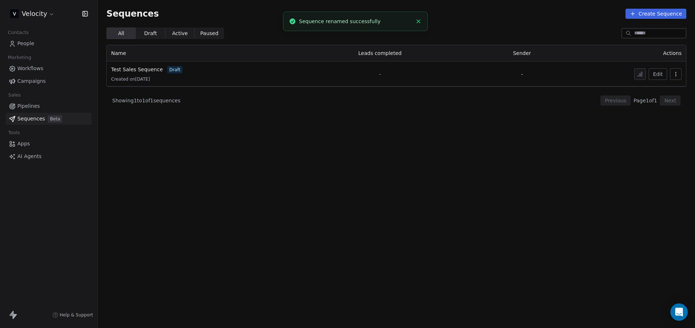
click at [32, 145] on link "Apps" at bounding box center [49, 144] width 86 height 12
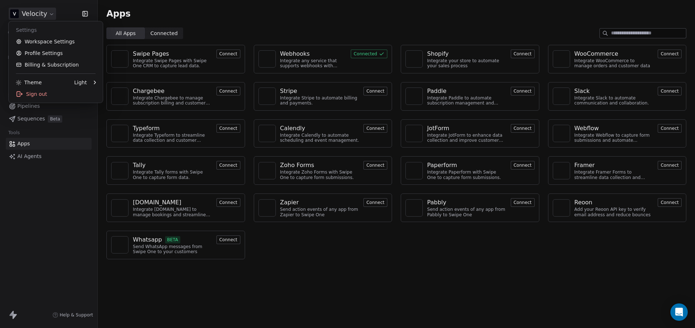
click at [51, 12] on html "Velocity Contacts People Marketing Workflows Campaigns Sales Pipelines Sequence…" at bounding box center [347, 164] width 695 height 328
click at [47, 39] on link "Workspace Settings" at bounding box center [56, 42] width 88 height 12
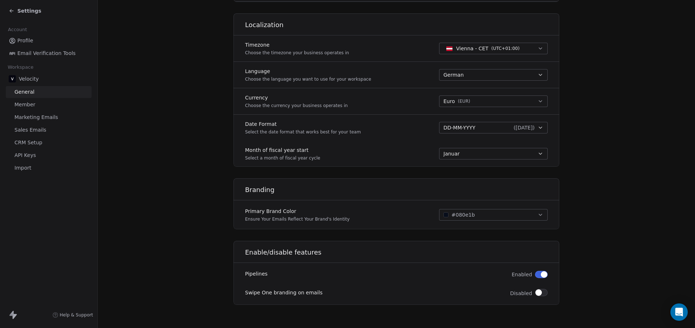
scroll to position [39, 0]
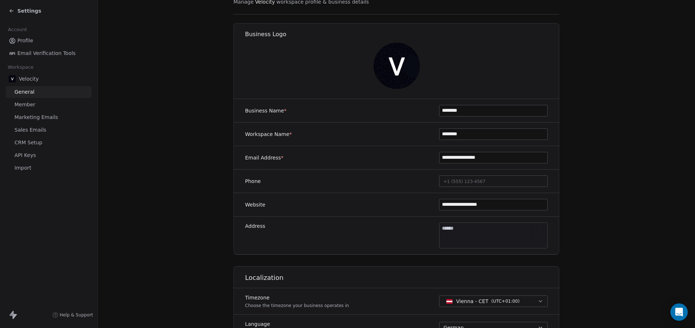
click at [44, 54] on span "Email Verification Tools" at bounding box center [46, 54] width 58 height 8
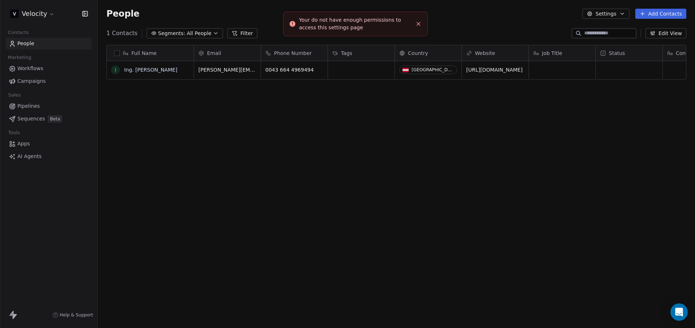
scroll to position [284, 592]
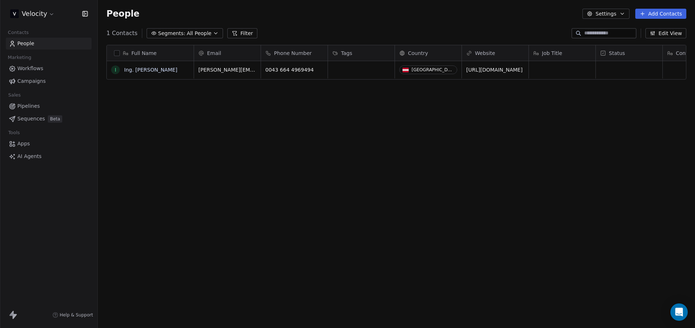
click at [39, 72] on span "Workflows" at bounding box center [30, 69] width 26 height 8
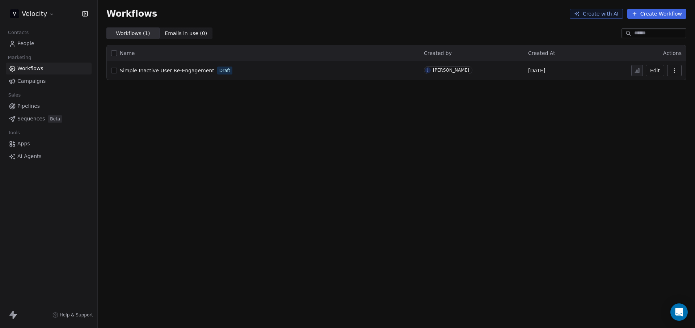
click at [44, 82] on span "Campaigns" at bounding box center [31, 81] width 28 height 8
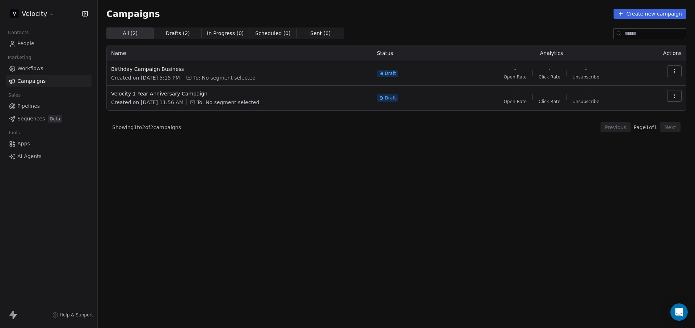
click at [225, 160] on div "All ( 2 ) All ( 2 ) Drafts ( 2 ) Drafts ( 2 ) In Progress ( 0 ) In Progress ( 0…" at bounding box center [396, 146] width 580 height 237
click at [33, 104] on span "Pipelines" at bounding box center [28, 106] width 22 height 8
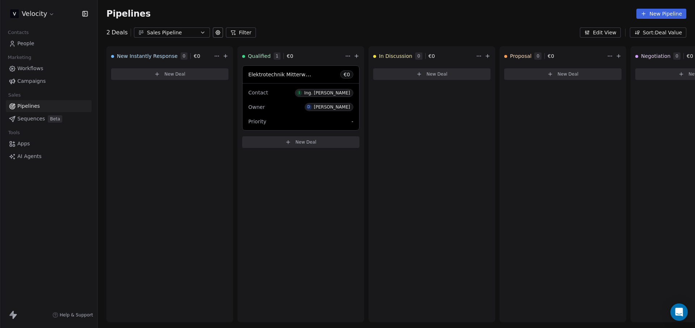
click at [34, 118] on span "Sequences" at bounding box center [31, 119] width 28 height 8
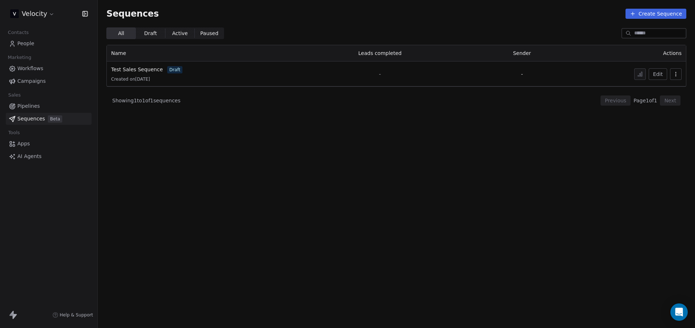
click at [25, 79] on span "Campaigns" at bounding box center [31, 81] width 28 height 8
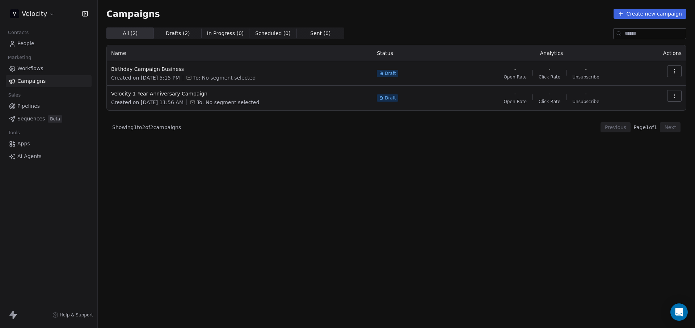
drag, startPoint x: 106, startPoint y: 123, endPoint x: 252, endPoint y: 132, distance: 146.5
click at [252, 132] on div "Campaigns Create new campaign All ( 2 ) All ( 2 ) Drafts ( 2 ) Drafts ( 2 ) In …" at bounding box center [396, 136] width 597 height 273
click at [252, 132] on div "Showing 1 to 2 of 2 campaigns Previous Page 1 of 1 Next" at bounding box center [396, 127] width 580 height 10
drag, startPoint x: 124, startPoint y: 125, endPoint x: 107, endPoint y: 124, distance: 17.1
click at [107, 124] on div "All ( 2 ) All ( 2 ) Drafts ( 2 ) Drafts ( 2 ) In Progress ( 0 ) In Progress ( 0…" at bounding box center [396, 146] width 580 height 237
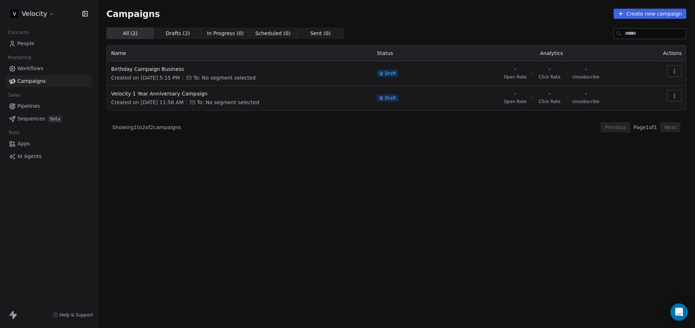
click at [107, 124] on div "Showing 1 to 2 of 2 campaigns Previous Page 1 of 1 Next" at bounding box center [396, 127] width 580 height 10
drag, startPoint x: 107, startPoint y: 124, endPoint x: 222, endPoint y: 125, distance: 114.4
click at [222, 125] on div "Showing 1 to 2 of 2 campaigns Previous Page 1 of 1 Next" at bounding box center [396, 127] width 580 height 10
drag, startPoint x: 192, startPoint y: 127, endPoint x: 95, endPoint y: 119, distance: 97.3
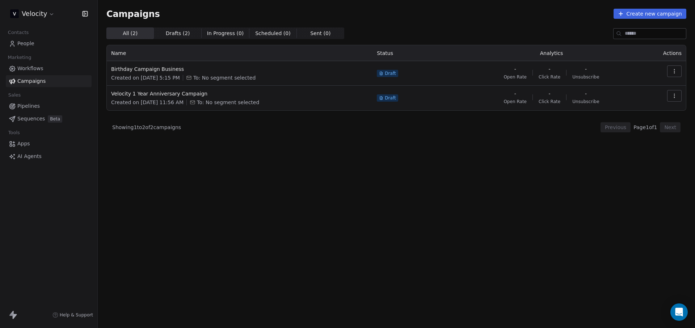
click at [95, 119] on div "Velocity Contacts People Marketing Workflows Campaigns Sales Pipelines Sequence…" at bounding box center [347, 164] width 695 height 328
click at [95, 119] on div "Contacts People Marketing Workflows Campaigns Sales Pipelines Sequences Beta To…" at bounding box center [48, 95] width 97 height 135
drag, startPoint x: 133, startPoint y: 131, endPoint x: 238, endPoint y: 140, distance: 105.4
click at [238, 140] on div "All ( 2 ) All ( 2 ) Drafts ( 2 ) Drafts ( 2 ) In Progress ( 0 ) In Progress ( 0…" at bounding box center [396, 146] width 580 height 237
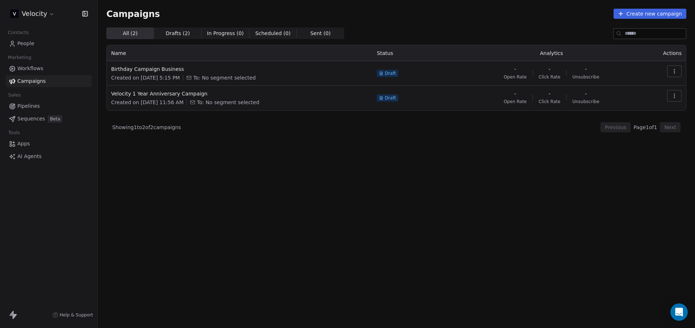
click at [238, 140] on div "All ( 2 ) All ( 2 ) Drafts ( 2 ) Drafts ( 2 ) In Progress ( 0 ) In Progress ( 0…" at bounding box center [396, 146] width 580 height 237
drag, startPoint x: 166, startPoint y: 130, endPoint x: 94, endPoint y: 123, distance: 72.4
click at [94, 123] on div "Velocity Contacts People Marketing Workflows Campaigns Sales Pipelines Sequence…" at bounding box center [347, 164] width 695 height 328
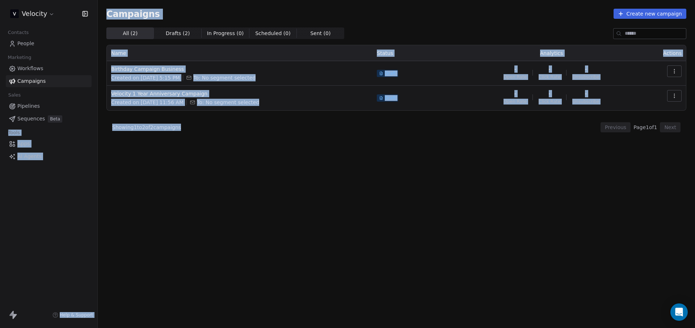
click at [94, 123] on div "Contacts People Marketing Workflows Campaigns Sales Pipelines Sequences Beta To…" at bounding box center [48, 95] width 97 height 135
drag, startPoint x: 104, startPoint y: 123, endPoint x: 238, endPoint y: 133, distance: 134.4
click at [238, 133] on div "Campaigns Create new campaign All ( 2 ) All ( 2 ) Drafts ( 2 ) Drafts ( 2 ) In …" at bounding box center [396, 136] width 597 height 273
click at [238, 133] on div "All ( 2 ) All ( 2 ) Drafts ( 2 ) Drafts ( 2 ) In Progress ( 0 ) In Progress ( 0…" at bounding box center [396, 146] width 580 height 237
drag, startPoint x: 123, startPoint y: 128, endPoint x: 110, endPoint y: 129, distance: 13.4
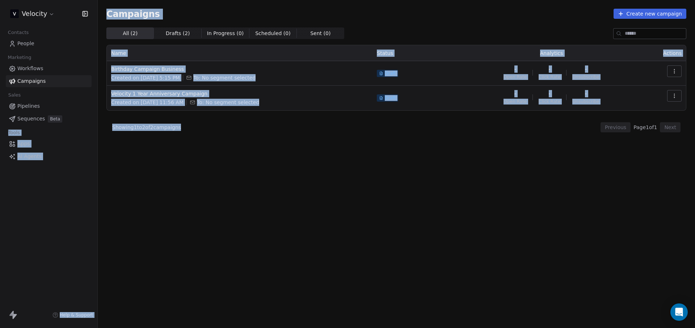
click at [110, 129] on div "All ( 2 ) All ( 2 ) Drafts ( 2 ) Drafts ( 2 ) In Progress ( 0 ) In Progress ( 0…" at bounding box center [396, 146] width 580 height 237
click at [110, 129] on div "Showing 1 to 2 of 2 campaigns Previous Page 1 of 1 Next" at bounding box center [396, 127] width 580 height 10
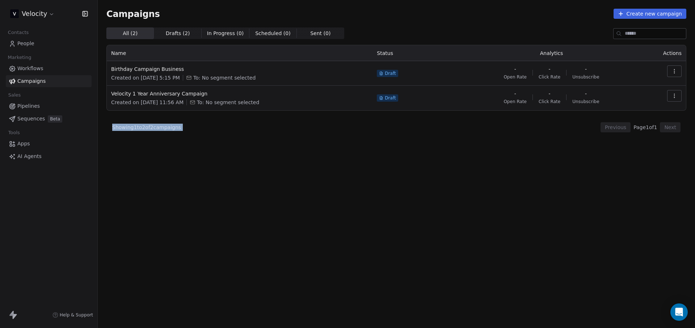
drag, startPoint x: 110, startPoint y: 129, endPoint x: 207, endPoint y: 127, distance: 97.1
click at [207, 127] on div "Showing 1 to 2 of 2 campaigns Previous Page 1 of 1 Next" at bounding box center [396, 127] width 580 height 10
drag, startPoint x: 207, startPoint y: 127, endPoint x: 105, endPoint y: 121, distance: 101.9
click at [105, 121] on div "Campaigns Create new campaign All ( 2 ) All ( 2 ) Drafts ( 2 ) Drafts ( 2 ) In …" at bounding box center [396, 136] width 597 height 273
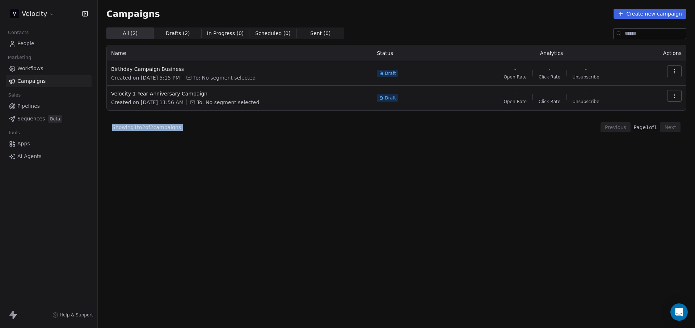
click at [46, 67] on link "Workflows" at bounding box center [49, 69] width 86 height 12
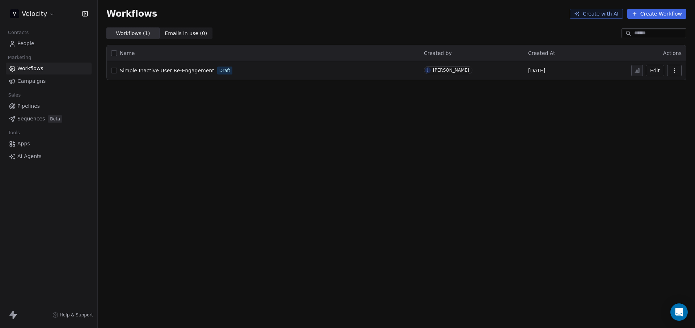
click at [49, 44] on link "People" at bounding box center [49, 44] width 86 height 12
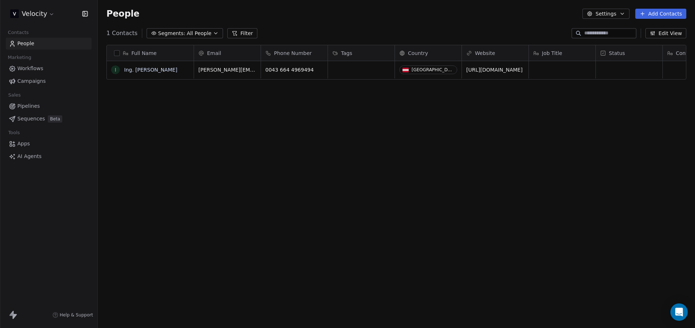
scroll to position [284, 592]
click at [39, 65] on span "Workflows" at bounding box center [30, 69] width 26 height 8
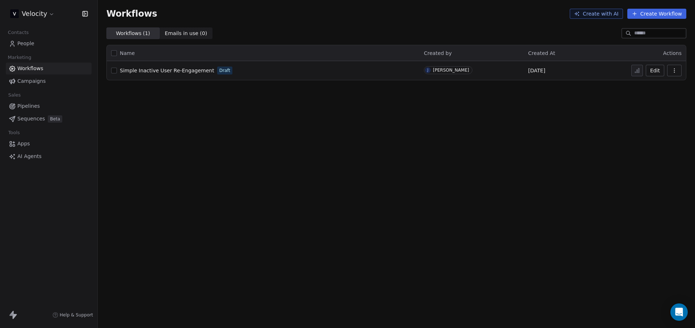
click at [31, 103] on span "Pipelines" at bounding box center [28, 106] width 22 height 8
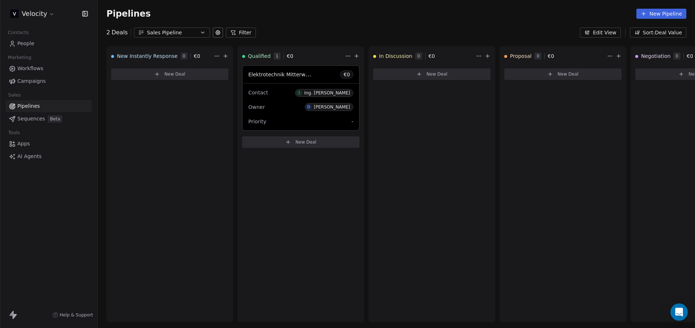
click at [32, 38] on link "People" at bounding box center [49, 44] width 86 height 12
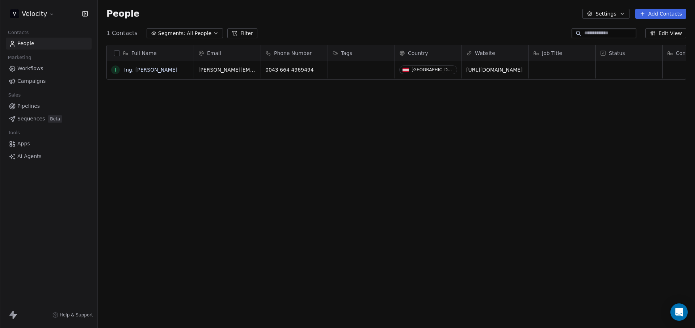
scroll to position [284, 592]
click at [601, 15] on button "Settings" at bounding box center [606, 14] width 47 height 10
click at [605, 37] on span "Tags" at bounding box center [606, 41] width 11 height 8
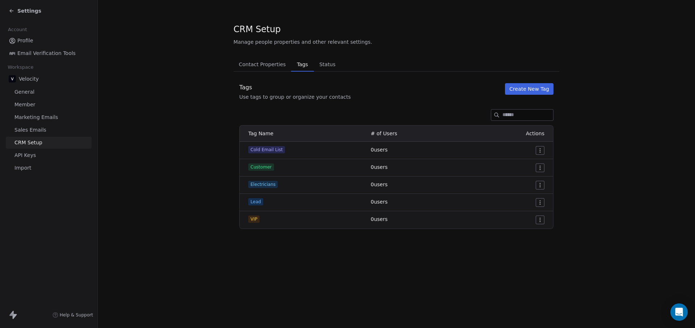
click at [274, 64] on span "Contact Properties" at bounding box center [262, 64] width 53 height 10
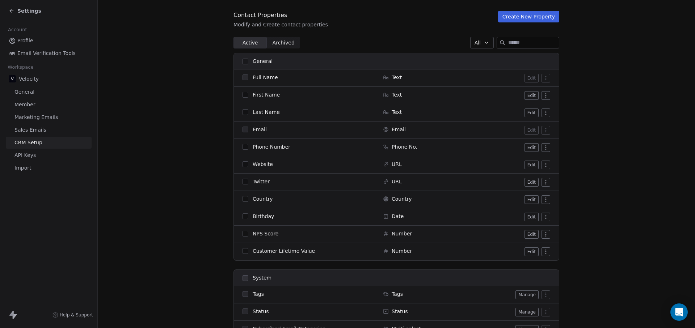
scroll to position [141, 0]
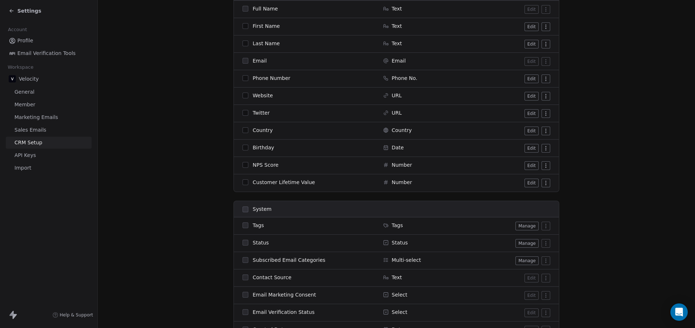
click at [31, 36] on link "Profile" at bounding box center [49, 41] width 86 height 12
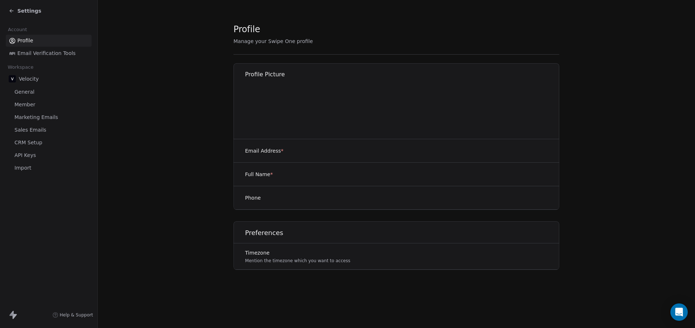
click at [30, 39] on span "Profile" at bounding box center [25, 41] width 16 height 8
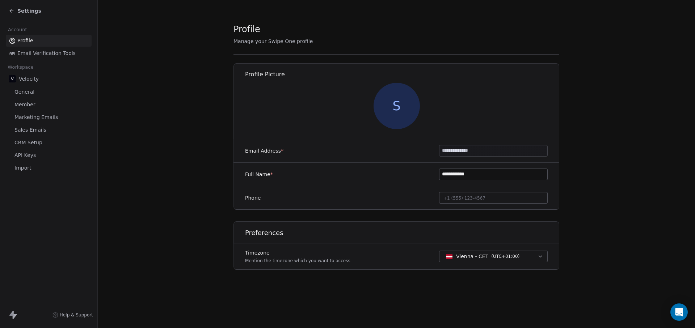
click at [387, 107] on span "S" at bounding box center [397, 106] width 46 height 46
click at [49, 51] on span "Email Verification Tools" at bounding box center [46, 54] width 58 height 8
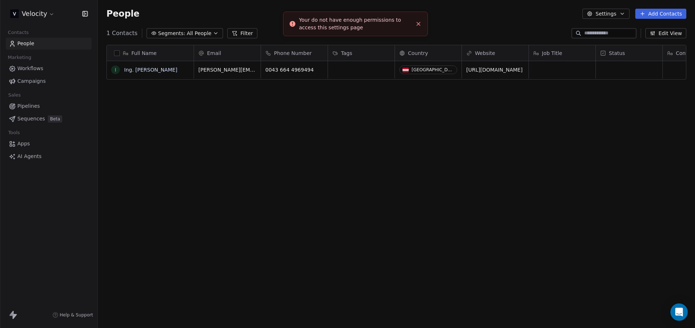
scroll to position [284, 592]
click at [620, 12] on button "Settings" at bounding box center [606, 14] width 47 height 10
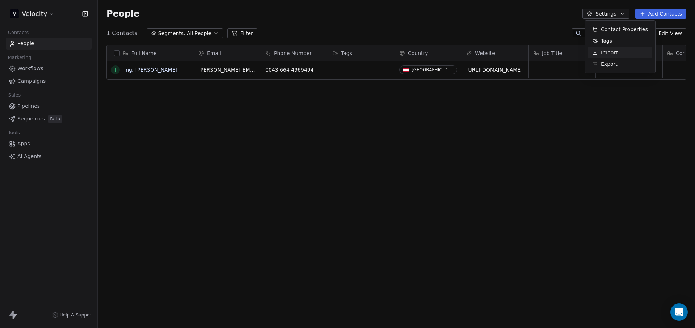
click at [533, 150] on html "Velocity Contacts People Marketing Workflows Campaigns Sales Pipelines Sequence…" at bounding box center [347, 164] width 695 height 328
click at [563, 50] on div "Job Title" at bounding box center [561, 53] width 56 height 7
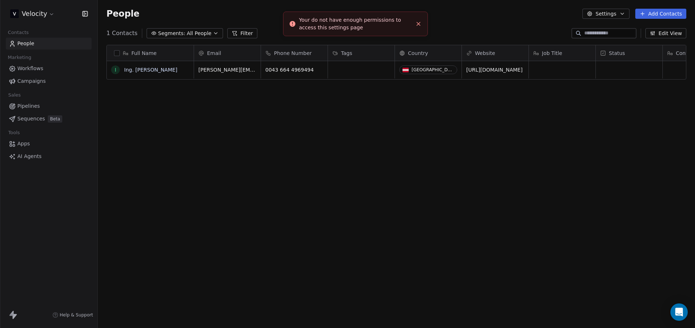
scroll to position [284, 592]
click at [568, 52] on div "Job Title" at bounding box center [561, 53] width 56 height 7
click at [658, 35] on html "Velocity Contacts People Marketing Workflows Campaigns Sales Pipelines Sequence…" at bounding box center [347, 164] width 695 height 328
click at [658, 35] on button "Edit View" at bounding box center [666, 33] width 41 height 10
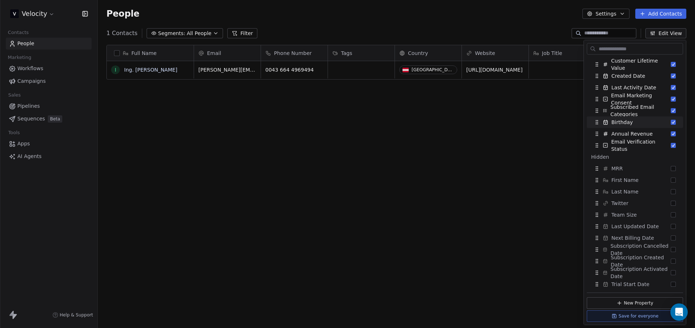
scroll to position [186, 0]
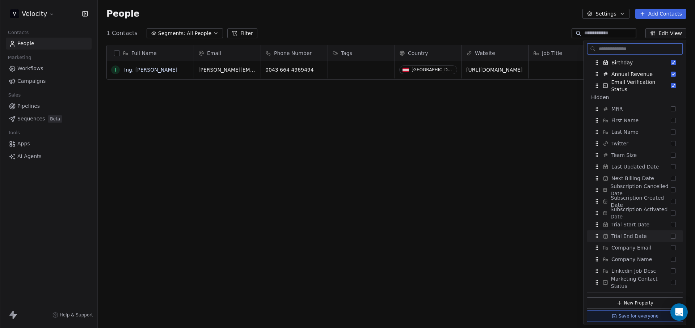
click at [32, 48] on link "People" at bounding box center [49, 44] width 86 height 12
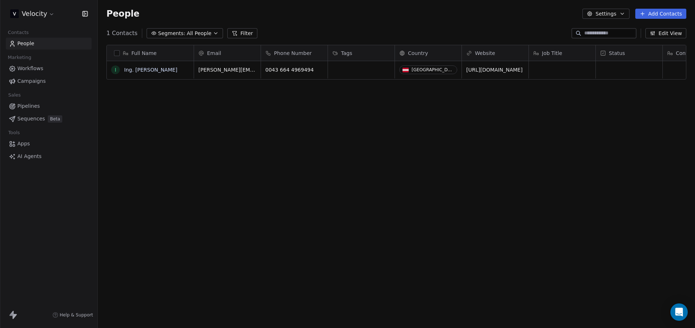
click at [32, 48] on link "People" at bounding box center [49, 44] width 86 height 12
click at [25, 71] on span "Workflows" at bounding box center [30, 69] width 26 height 8
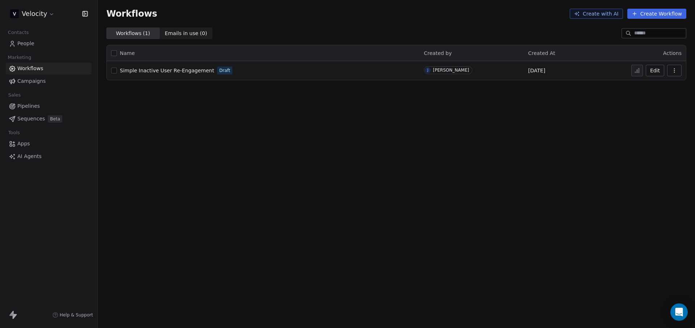
click at [33, 49] on link "People" at bounding box center [49, 44] width 86 height 12
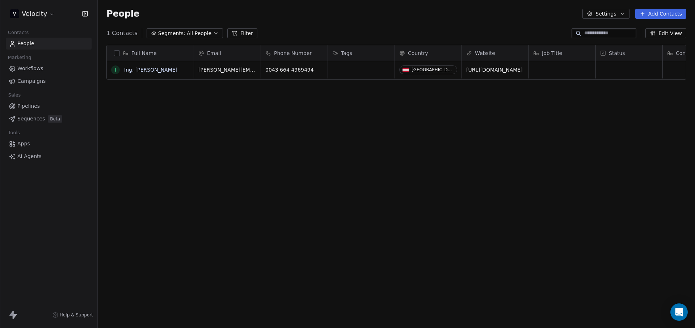
scroll to position [284, 592]
click at [597, 15] on button "Settings" at bounding box center [606, 14] width 47 height 10
click at [616, 41] on div "Tags" at bounding box center [602, 41] width 29 height 12
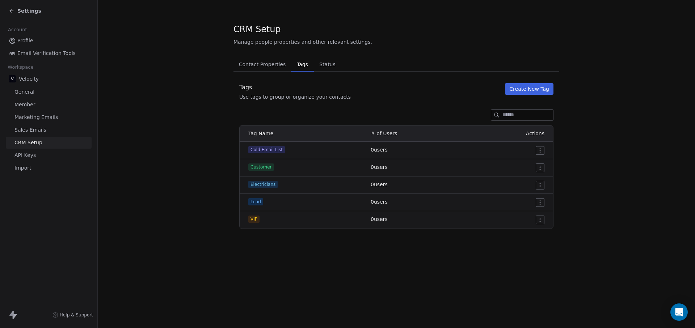
click at [277, 65] on span "Contact Properties" at bounding box center [262, 64] width 53 height 10
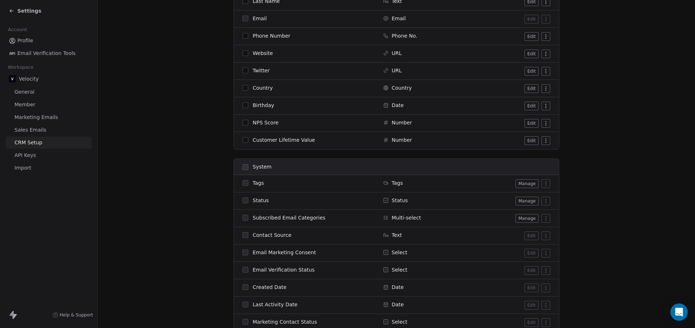
scroll to position [198, 0]
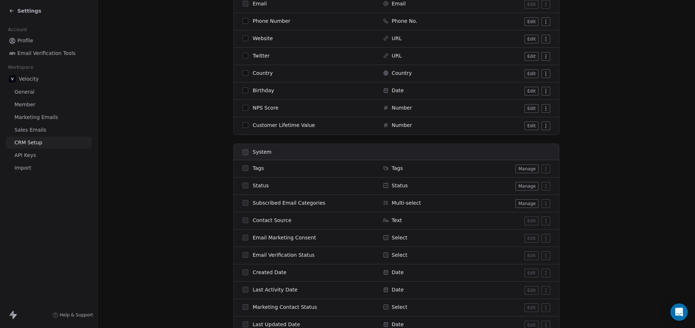
click at [525, 123] on button "Edit" at bounding box center [532, 126] width 14 height 9
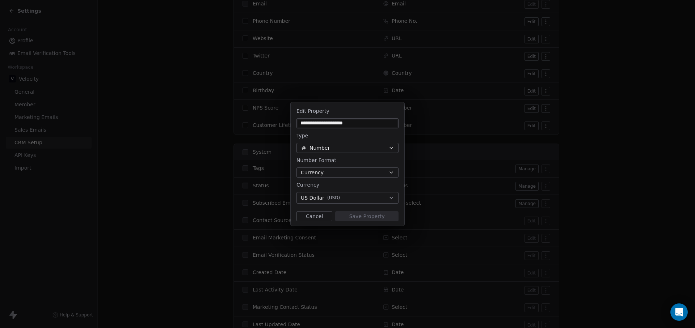
click at [345, 146] on button "Number" at bounding box center [348, 148] width 102 height 10
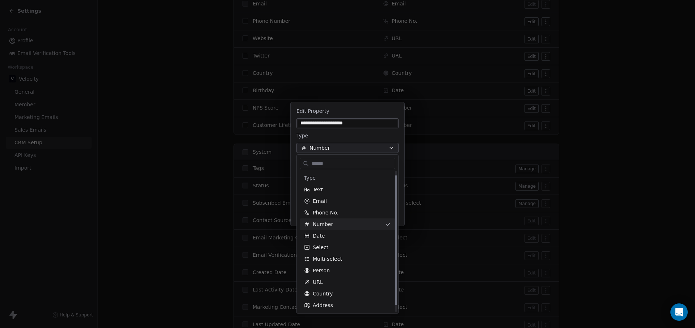
scroll to position [12, 0]
click at [595, 151] on div "**********" at bounding box center [347, 163] width 695 height 123
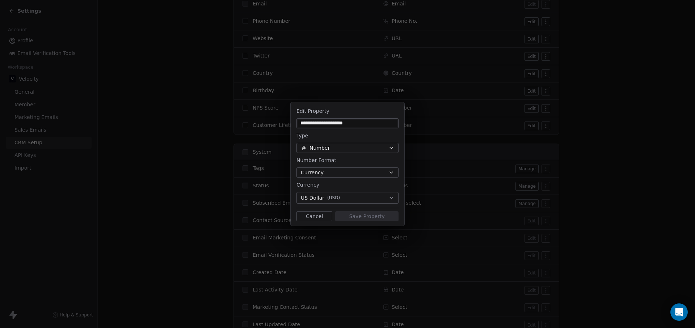
click at [304, 217] on button "Cancel" at bounding box center [315, 216] width 36 height 10
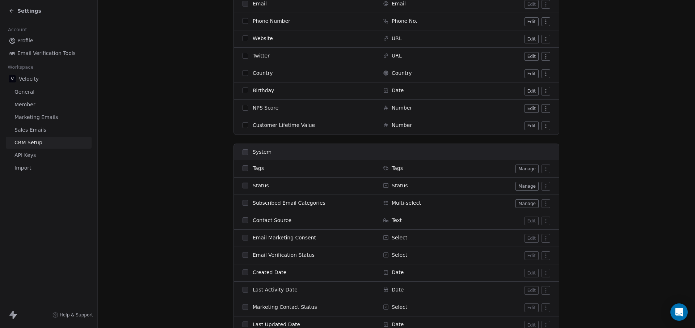
scroll to position [0, 0]
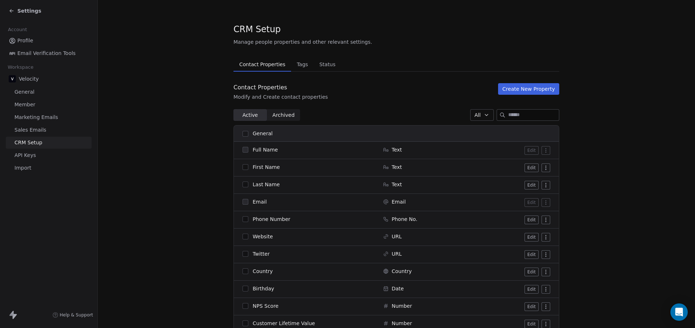
click at [307, 62] on button "Tags Tags" at bounding box center [302, 64] width 22 height 14
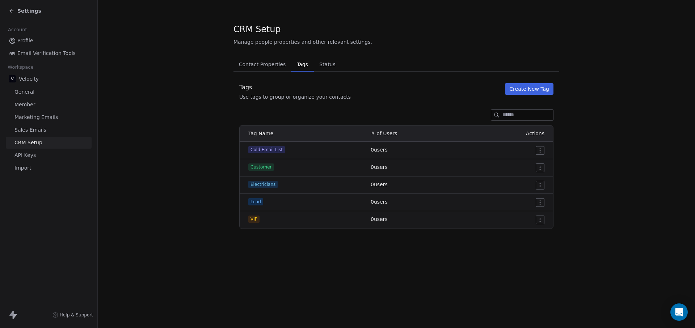
click at [259, 62] on span "Contact Properties" at bounding box center [262, 64] width 53 height 10
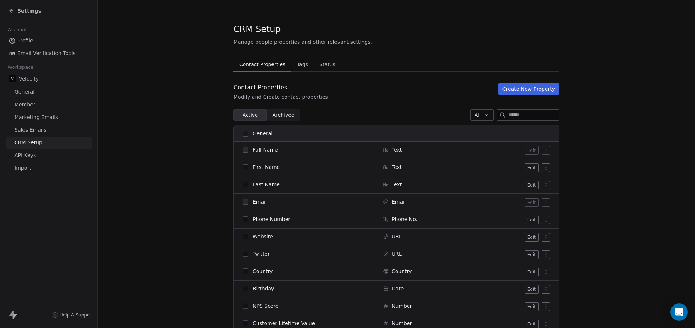
click at [499, 98] on div "Contact Properties Modify and Create contact properties Create New Property" at bounding box center [397, 91] width 326 height 17
click at [505, 93] on button "Create New Property" at bounding box center [528, 89] width 61 height 12
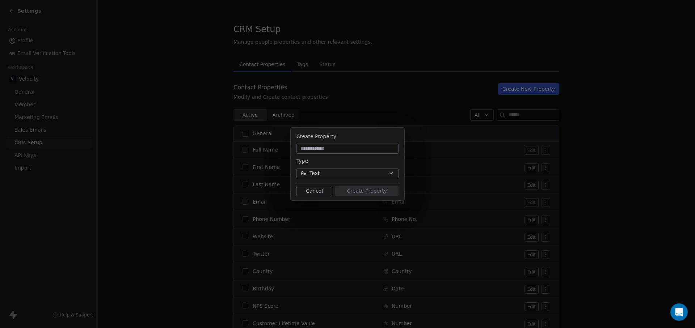
click at [346, 168] on button "Text" at bounding box center [348, 173] width 102 height 10
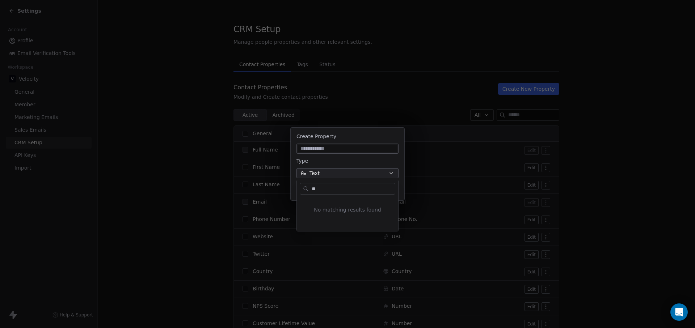
type input "*"
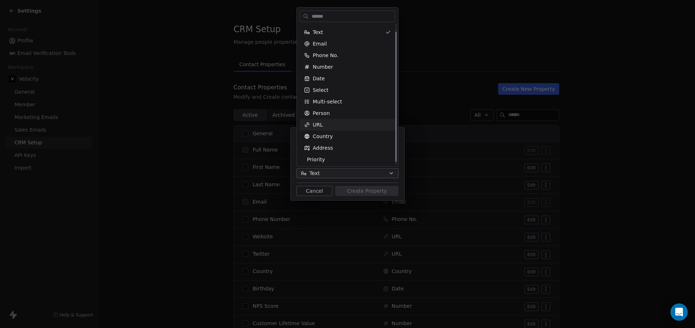
scroll to position [12, 0]
click at [364, 96] on div "Multi-select" at bounding box center [347, 99] width 87 height 7
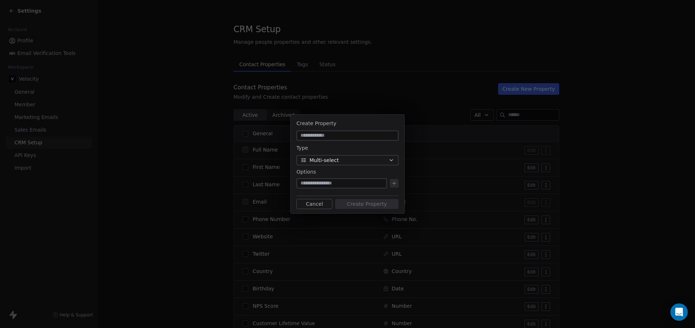
click at [345, 177] on div "Options To pick up a draggable item, press the space bar. While dragging, use t…" at bounding box center [348, 179] width 102 height 23
click at [346, 182] on input at bounding box center [342, 183] width 88 height 7
click at [326, 202] on button "Cancel" at bounding box center [315, 204] width 36 height 10
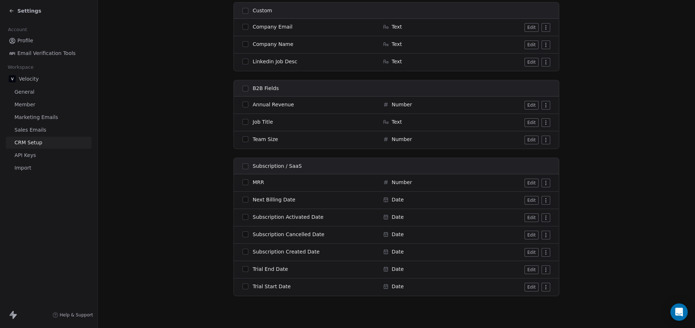
scroll to position [0, 0]
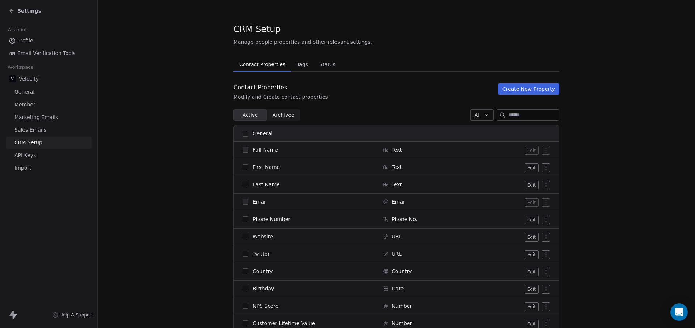
click at [40, 140] on span "CRM Setup" at bounding box center [28, 143] width 28 height 8
click at [28, 159] on span "API Keys" at bounding box center [24, 156] width 21 height 8
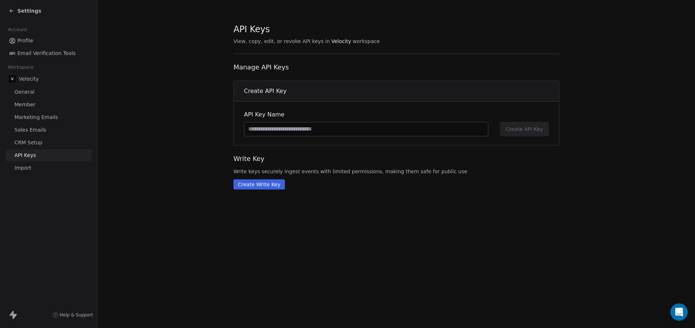
click at [30, 164] on span "Import" at bounding box center [22, 168] width 17 height 8
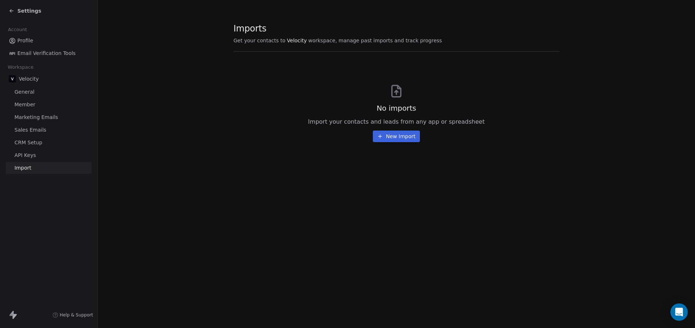
click at [35, 143] on span "CRM Setup" at bounding box center [28, 143] width 28 height 8
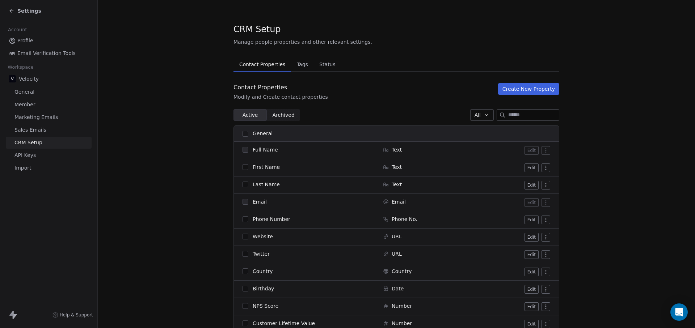
click at [32, 155] on span "API Keys" at bounding box center [24, 156] width 21 height 8
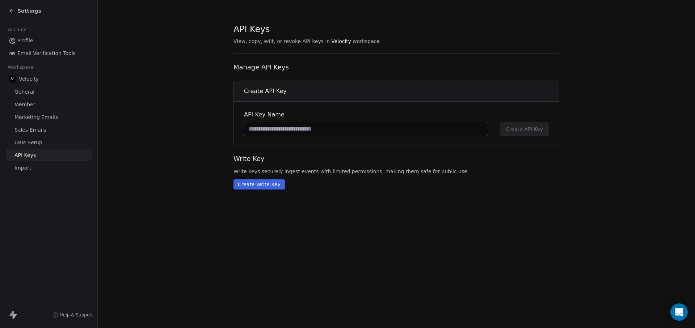
click at [38, 128] on span "Sales Emails" at bounding box center [30, 130] width 32 height 8
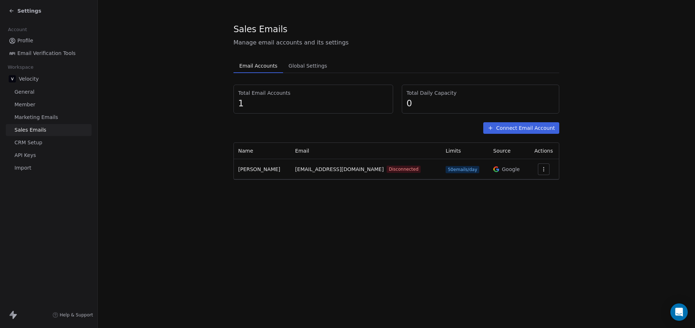
click at [46, 118] on span "Marketing Emails" at bounding box center [35, 118] width 43 height 8
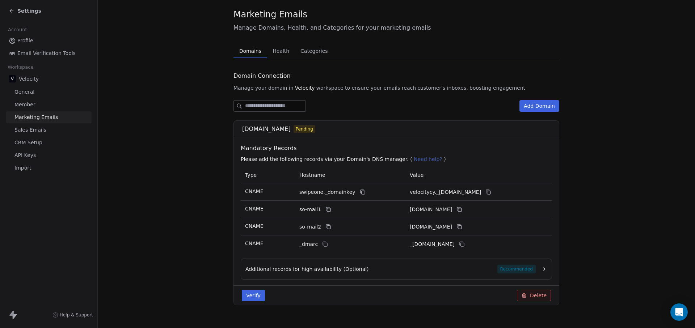
scroll to position [27, 0]
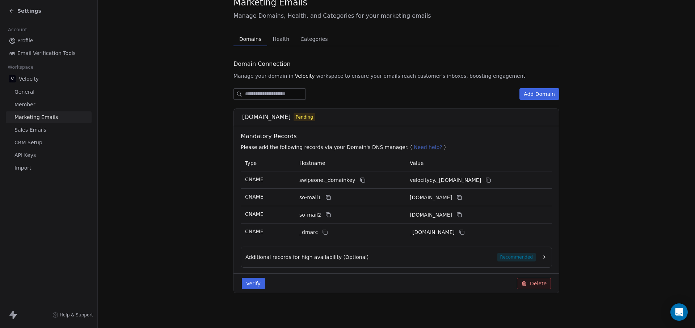
click at [44, 107] on link "Member" at bounding box center [49, 105] width 86 height 12
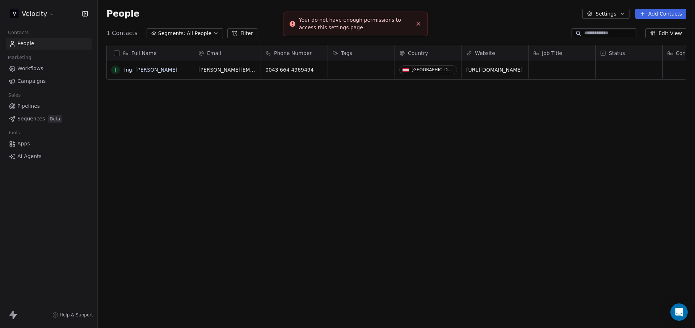
scroll to position [284, 592]
click at [612, 15] on button "Settings" at bounding box center [606, 14] width 47 height 10
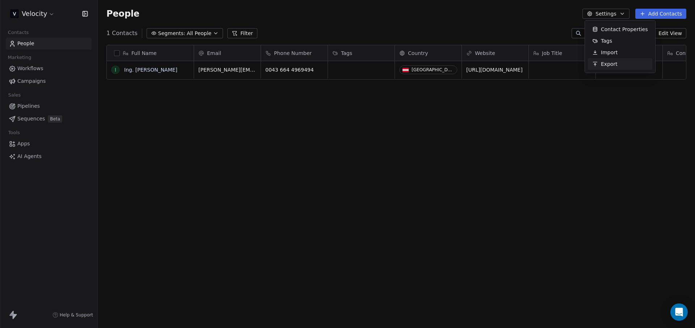
drag, startPoint x: 576, startPoint y: 94, endPoint x: 606, endPoint y: 46, distance: 56.6
click at [576, 95] on html "Velocity Contacts People Marketing Workflows Campaigns Sales Pipelines Sequence…" at bounding box center [347, 164] width 695 height 328
click at [655, 15] on button "Add Contacts" at bounding box center [660, 14] width 51 height 10
click at [564, 95] on html "Velocity Contacts People Marketing Workflows Campaigns Sales Pipelines Sequence…" at bounding box center [347, 164] width 695 height 328
click at [654, 17] on button "Add Contacts" at bounding box center [660, 14] width 51 height 10
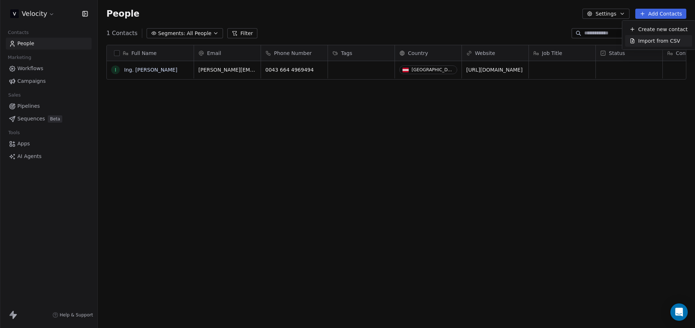
click at [656, 41] on span "Import from CSV" at bounding box center [659, 41] width 42 height 8
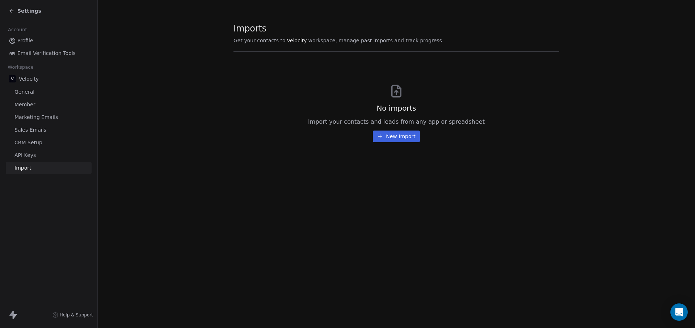
click at [408, 135] on button "New Import" at bounding box center [396, 137] width 47 height 12
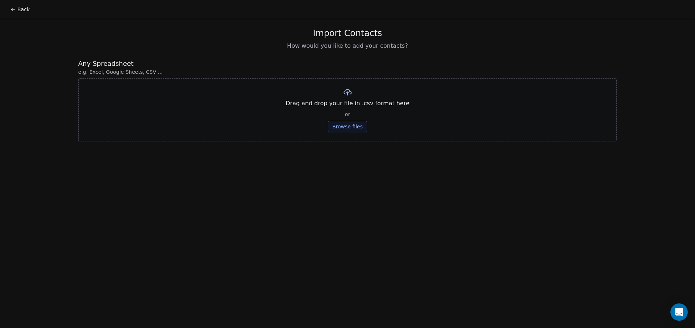
click at [328, 109] on div "Drag and drop your file in .csv format here or Browse files" at bounding box center [347, 110] width 539 height 63
click at [334, 124] on button "Browse files" at bounding box center [347, 127] width 39 height 12
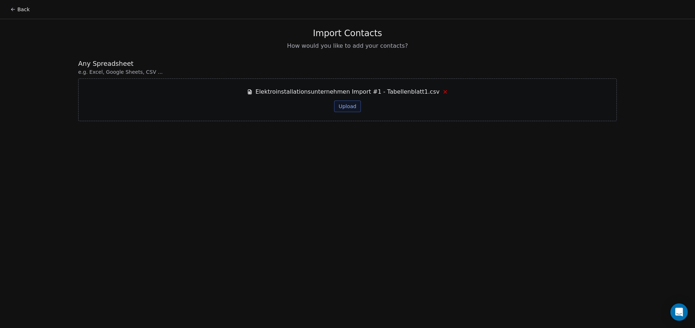
click at [354, 103] on button "Upload" at bounding box center [347, 107] width 26 height 12
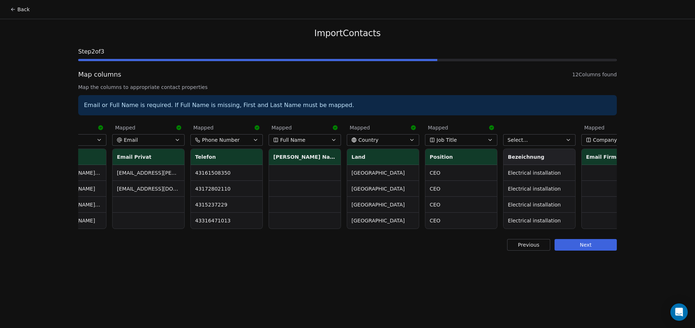
scroll to position [0, 358]
click at [336, 129] on icon at bounding box center [334, 127] width 5 height 5
click at [332, 133] on div "Mapped" at bounding box center [304, 127] width 72 height 13
click at [333, 139] on icon "button" at bounding box center [333, 140] width 6 height 6
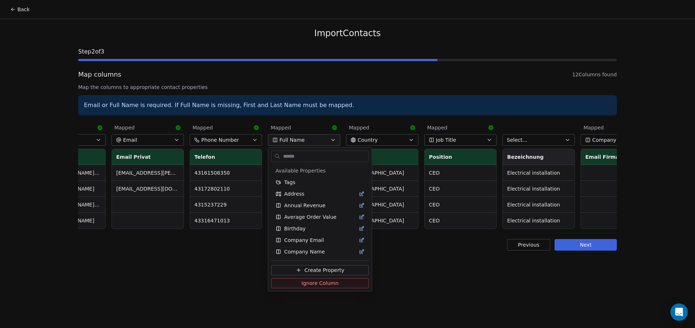
scroll to position [104, 0]
click at [418, 260] on html "Back Import Contacts Step 2 of 3 Map columns 12 Columns found Map the columns t…" at bounding box center [347, 164] width 695 height 328
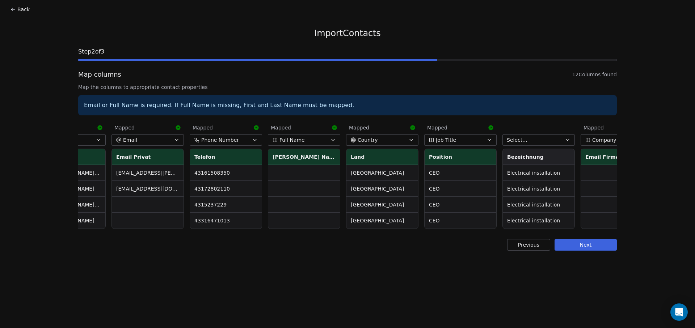
click at [390, 136] on button "Country" at bounding box center [382, 140] width 72 height 12
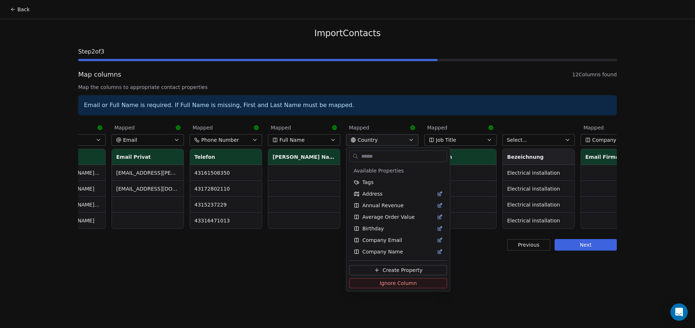
scroll to position [23, 0]
click at [390, 136] on html "Back Import Contacts Step 2 of 3 Map columns 12 Columns found Map the columns t…" at bounding box center [347, 164] width 695 height 328
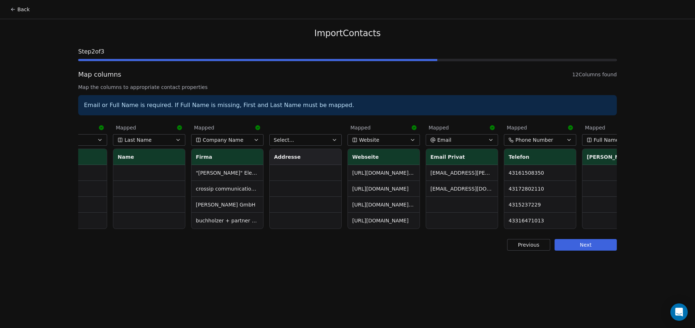
scroll to position [0, 41]
click at [443, 186] on td "office@crossip.net" at bounding box center [464, 189] width 72 height 16
click at [306, 136] on button "Select..." at bounding box center [308, 140] width 72 height 12
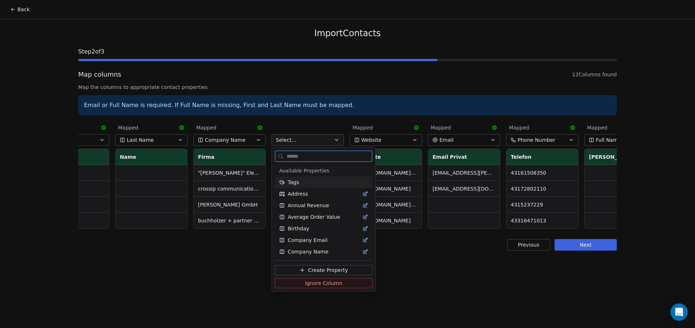
click at [307, 180] on div "Tags" at bounding box center [323, 182] width 89 height 7
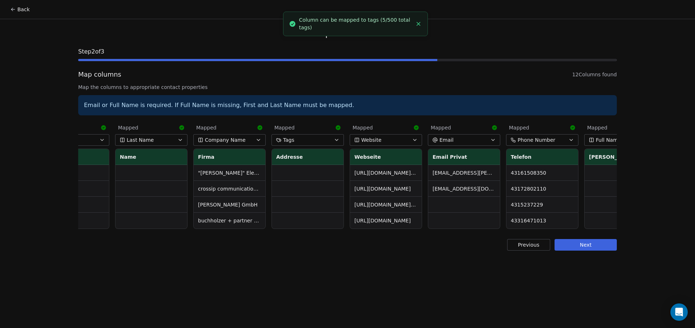
click at [299, 168] on td at bounding box center [308, 173] width 72 height 16
click at [305, 168] on td at bounding box center [308, 173] width 72 height 16
click at [287, 155] on th "Addresse" at bounding box center [308, 157] width 72 height 16
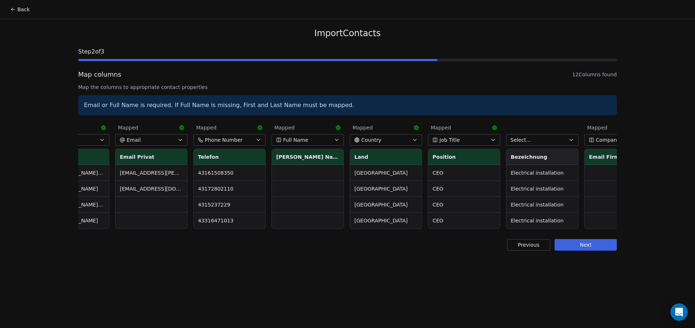
scroll to position [0, 394]
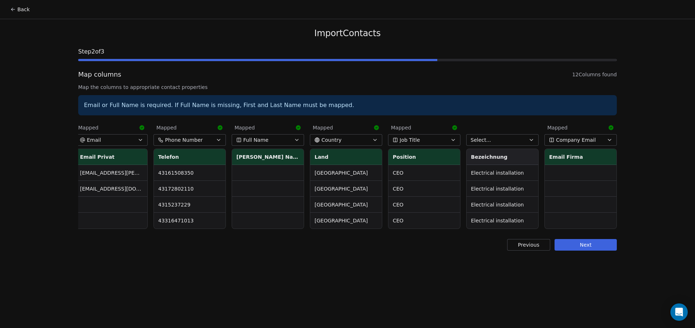
click at [491, 142] on button "Select..." at bounding box center [502, 140] width 72 height 12
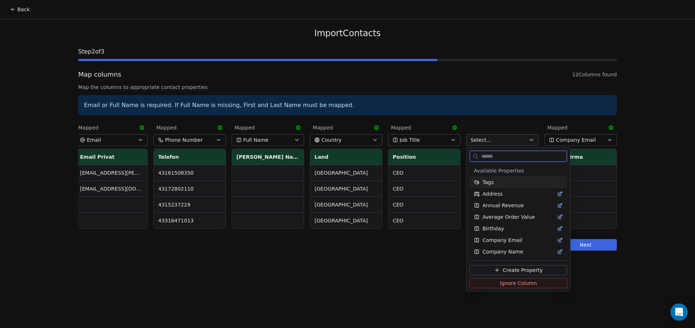
click at [499, 184] on div "Tags" at bounding box center [518, 182] width 89 height 7
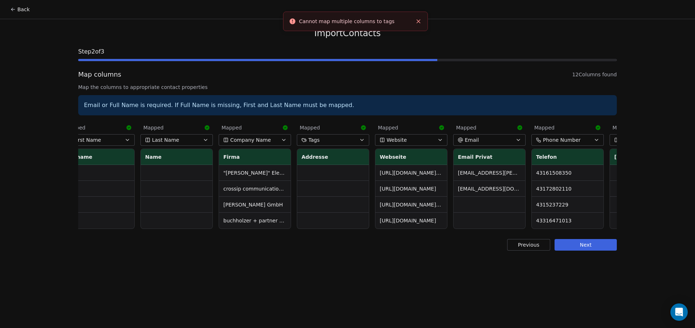
scroll to position [0, 8]
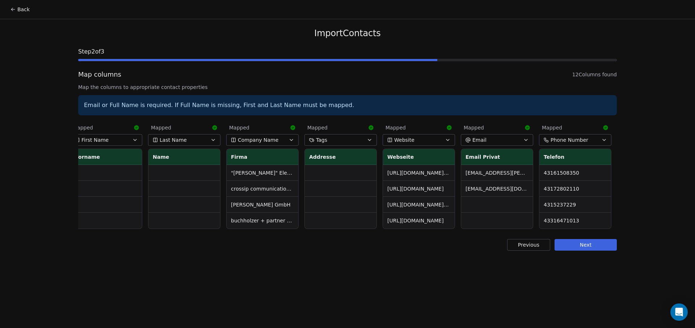
click at [347, 139] on button "Tags" at bounding box center [341, 140] width 72 height 12
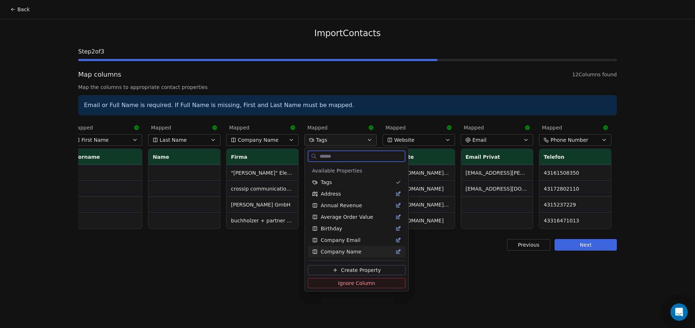
click at [351, 283] on span "Ignore Column" at bounding box center [356, 283] width 37 height 7
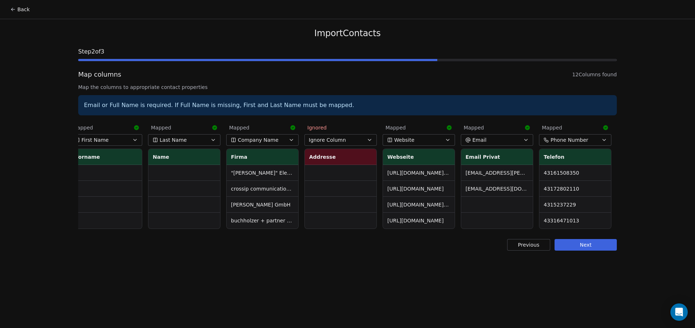
click at [339, 138] on span "Ignore Column" at bounding box center [327, 140] width 37 height 7
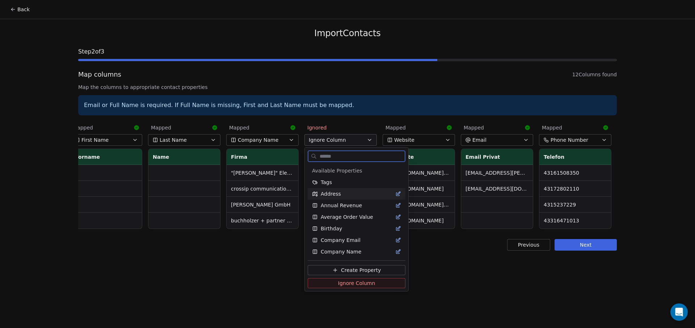
click at [347, 190] on div "Address" at bounding box center [356, 193] width 89 height 7
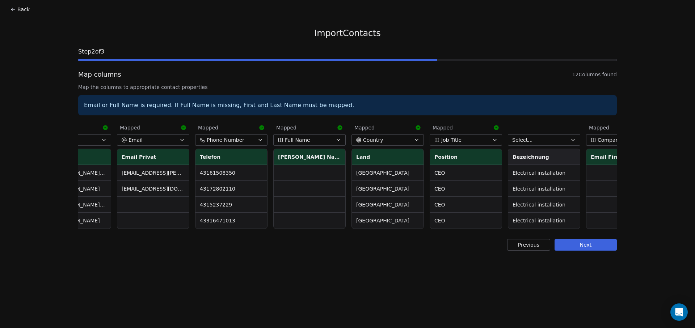
scroll to position [0, 394]
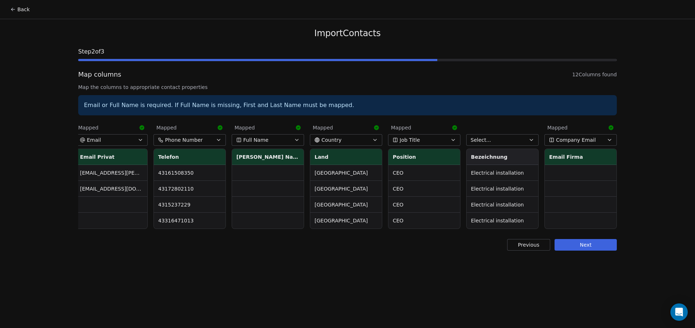
click at [492, 137] on button "Select..." at bounding box center [502, 140] width 72 height 12
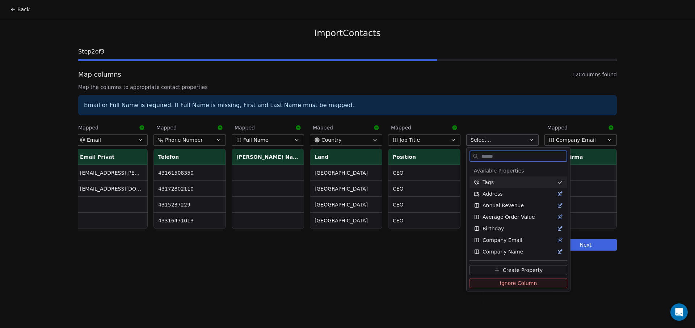
click at [497, 182] on div "Tags" at bounding box center [514, 182] width 80 height 7
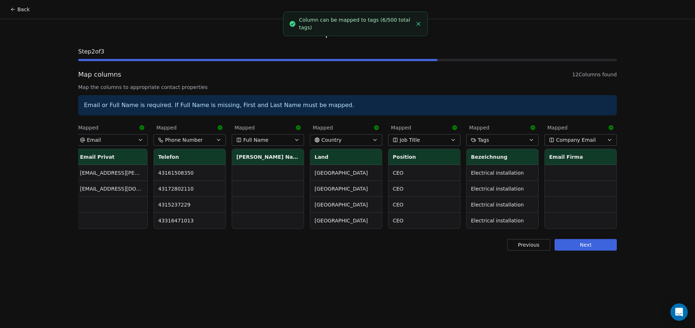
click at [440, 251] on div "Previous Next" at bounding box center [347, 245] width 539 height 12
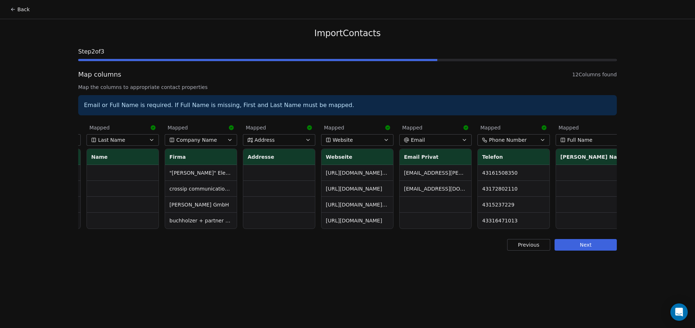
scroll to position [0, 0]
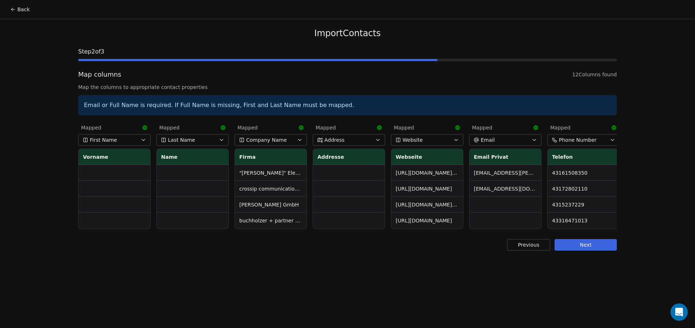
click at [579, 251] on button "Next" at bounding box center [586, 245] width 62 height 12
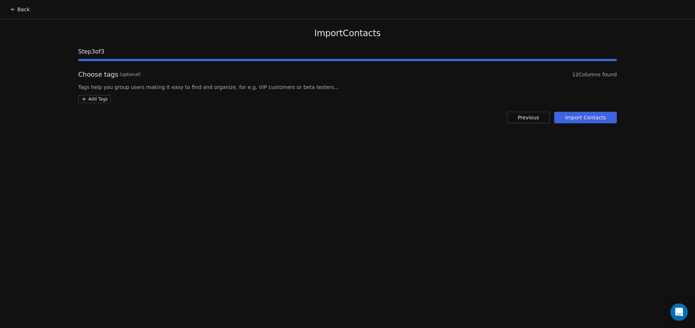
click at [97, 100] on html "Back Import Contacts Step 3 of 3 Choose tags (optional) 12 Columns found Tags h…" at bounding box center [347, 164] width 695 height 328
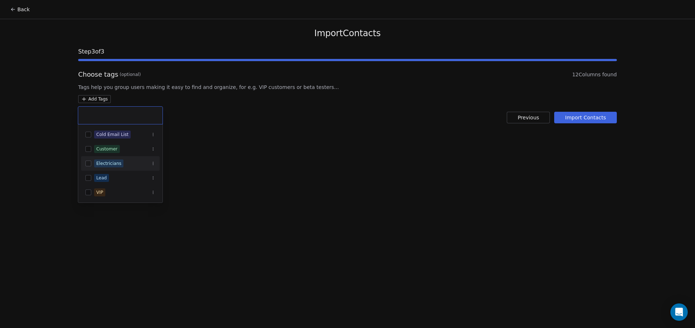
click at [124, 165] on div "Electricians" at bounding box center [124, 164] width 61 height 8
click at [349, 151] on html "Back Import Contacts Step 3 of 3 Choose tags (optional) 12 Columns found Tags h…" at bounding box center [347, 164] width 695 height 328
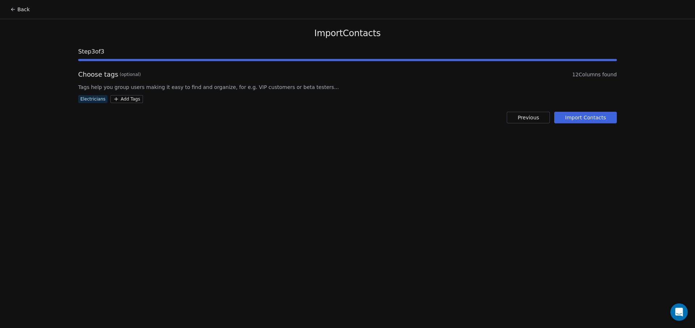
click at [577, 118] on button "Import Contacts" at bounding box center [585, 118] width 63 height 12
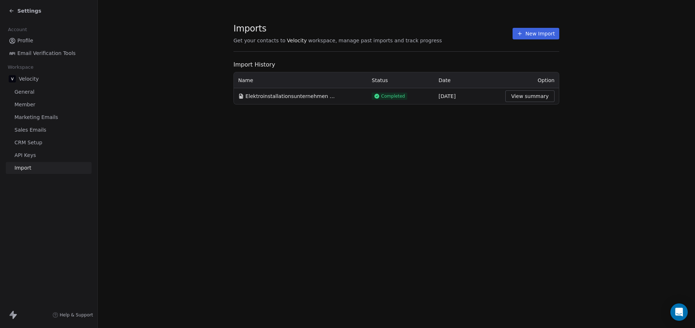
click at [525, 96] on button "View summary" at bounding box center [529, 97] width 49 height 12
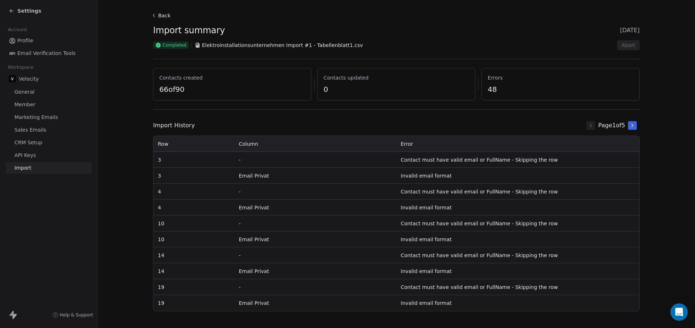
scroll to position [19, 0]
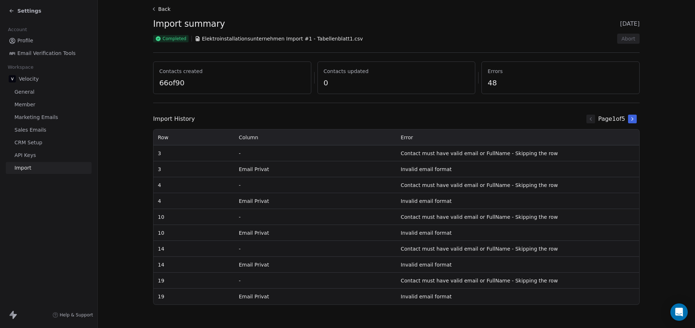
click at [13, 11] on icon at bounding box center [12, 11] width 6 height 6
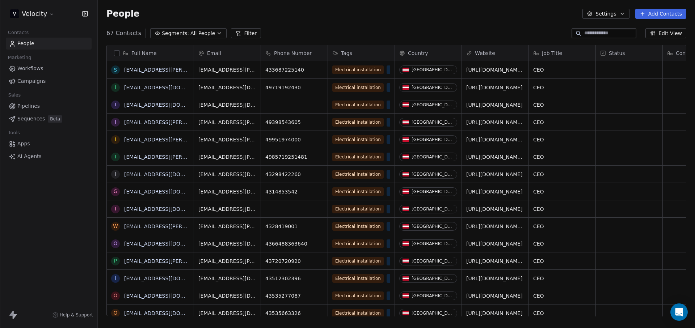
click at [152, 56] on span "Full Name" at bounding box center [143, 53] width 25 height 7
click at [118, 20] on html "Velocity Contacts People Marketing Workflows Campaigns Sales Pipelines Sequence…" at bounding box center [347, 164] width 695 height 328
click at [49, 66] on link "Workflows" at bounding box center [49, 69] width 86 height 12
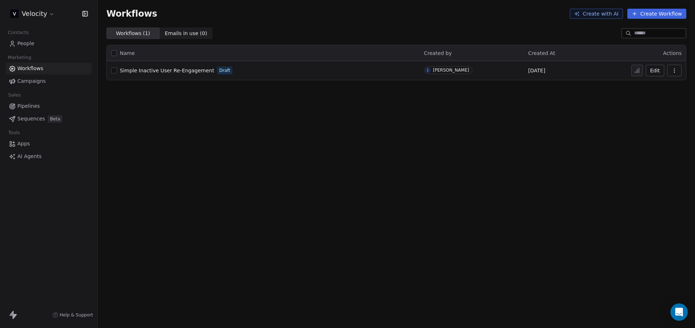
click at [57, 78] on link "Campaigns" at bounding box center [49, 81] width 86 height 12
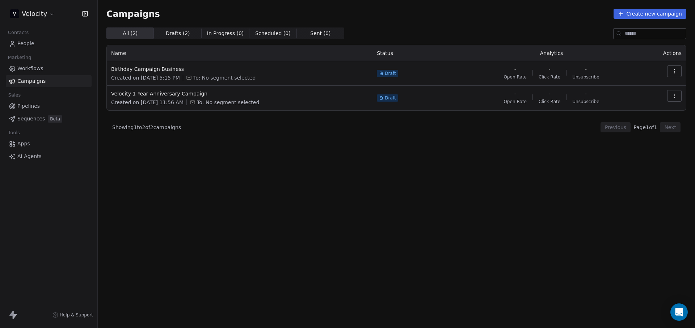
click at [46, 119] on link "Sequences Beta" at bounding box center [49, 119] width 86 height 12
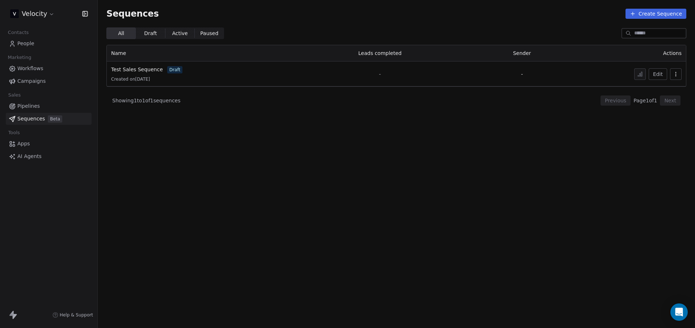
click at [14, 316] on icon at bounding box center [15, 316] width 4 height 5
click at [79, 314] on span "Help & Support" at bounding box center [76, 315] width 33 height 6
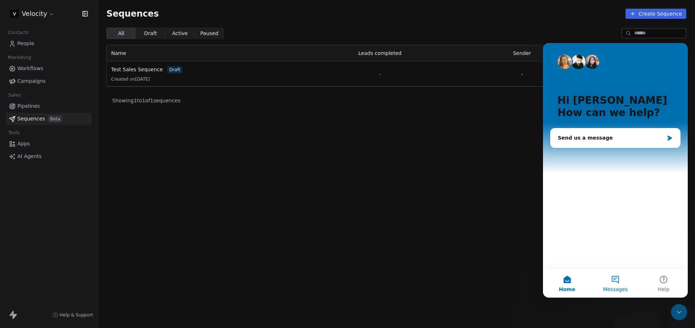
click at [614, 279] on button "Messages" at bounding box center [615, 283] width 48 height 29
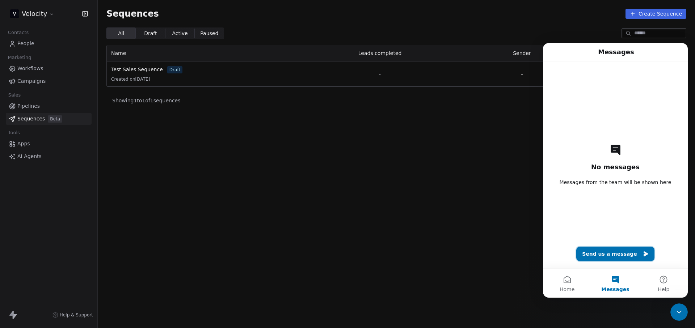
click at [623, 257] on button "Send us a message" at bounding box center [615, 254] width 78 height 14
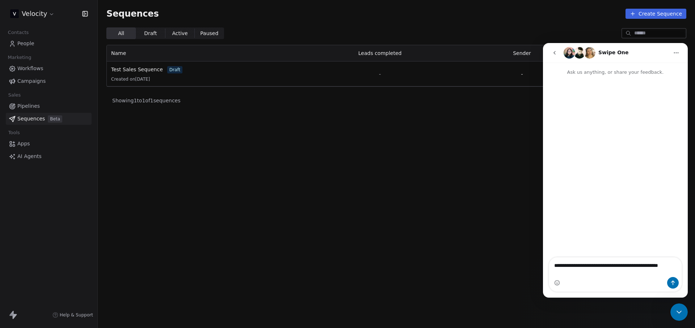
type textarea "**********"
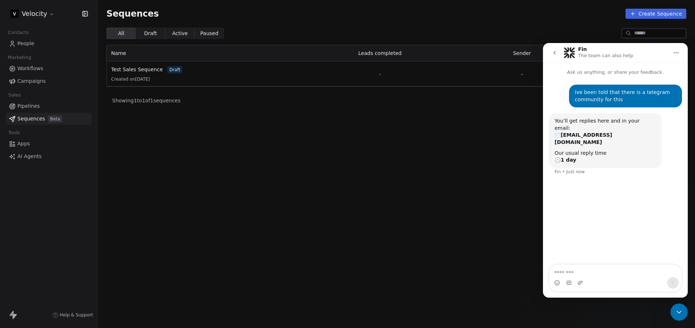
click at [572, 55] on img "Intercom messenger" at bounding box center [570, 53] width 12 height 12
click at [599, 55] on p "The team can also help" at bounding box center [605, 55] width 55 height 7
click at [675, 320] on div "Close Intercom Messenger" at bounding box center [679, 312] width 17 height 17
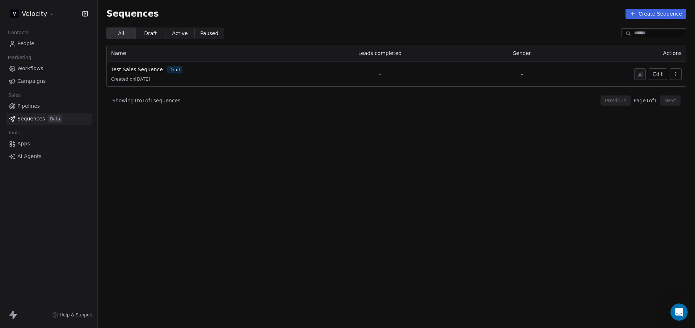
click at [22, 114] on link "Sequences Beta" at bounding box center [49, 119] width 86 height 12
click at [26, 110] on link "Pipelines" at bounding box center [49, 106] width 86 height 12
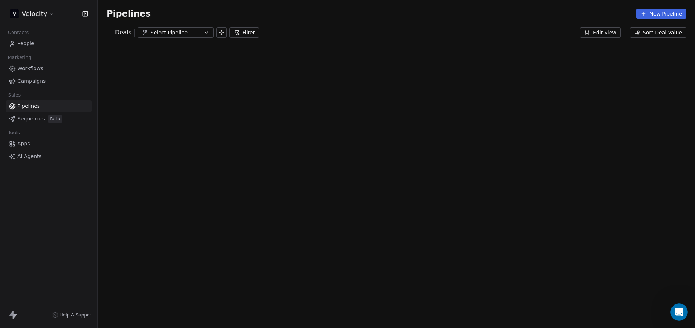
click at [0, 45] on div at bounding box center [0, 164] width 0 height 328
click at [38, 40] on link "People" at bounding box center [49, 44] width 86 height 12
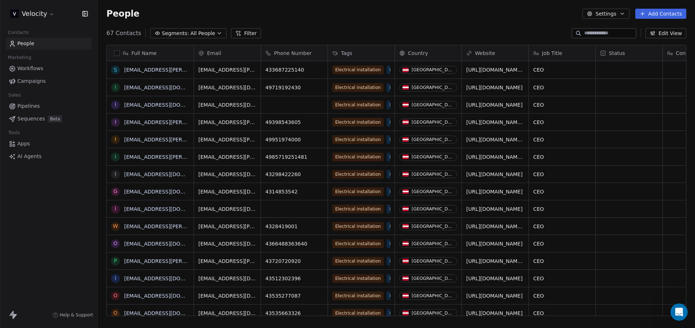
click at [619, 57] on div "Status" at bounding box center [629, 53] width 67 height 16
click at [598, 99] on html "Velocity Contacts People Marketing Workflows Campaigns Sales Pipelines Sequence…" at bounding box center [347, 164] width 695 height 328
click at [607, 66] on div "grid" at bounding box center [629, 69] width 67 height 17
click at [609, 75] on div "grid" at bounding box center [629, 69] width 67 height 17
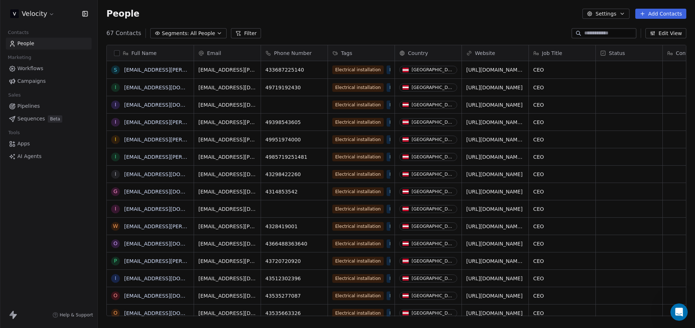
click at [609, 75] on div "grid" at bounding box center [629, 69] width 67 height 17
click at [43, 64] on link "Workflows" at bounding box center [49, 69] width 86 height 12
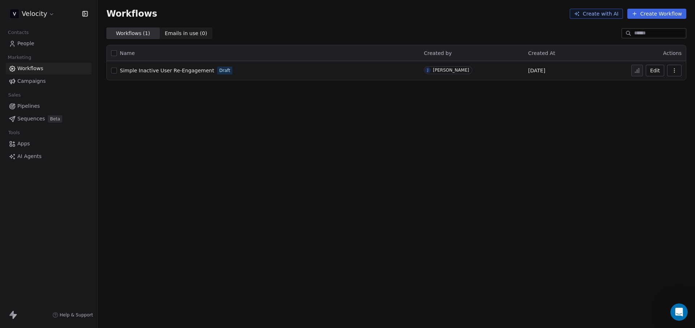
click at [183, 35] on span "Emails in use ( 0 )" at bounding box center [186, 34] width 42 height 8
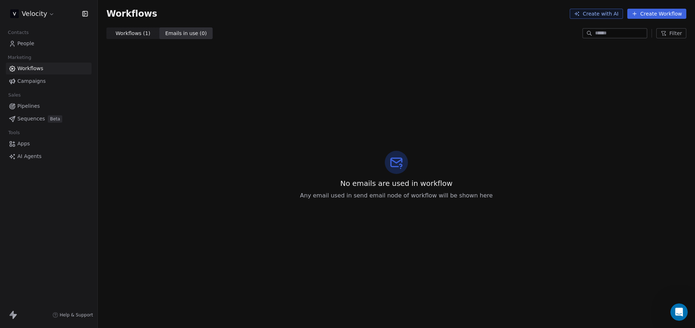
click at [131, 30] on span "Workflows ( 1 )" at bounding box center [133, 34] width 35 height 8
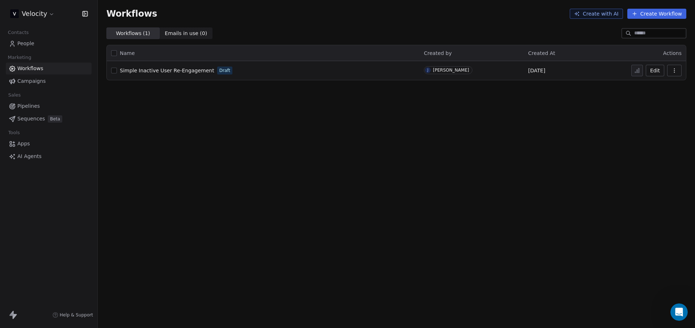
click at [599, 13] on button "Create with AI" at bounding box center [596, 14] width 53 height 10
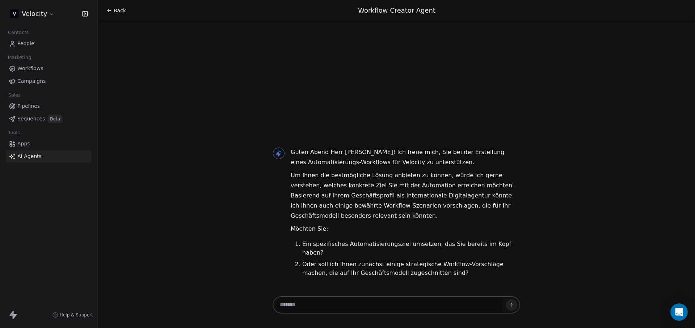
click at [116, 9] on span "Back" at bounding box center [120, 10] width 12 height 7
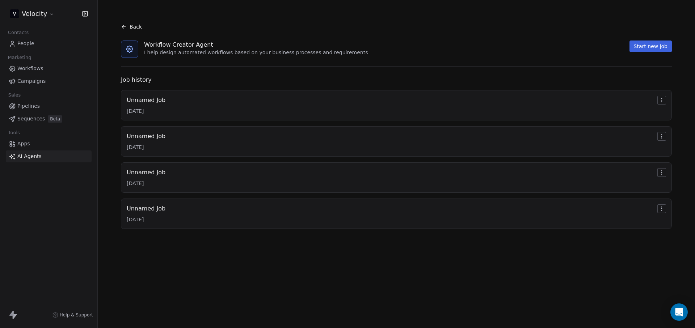
click at [194, 97] on div "Unnamed Job [DATE]" at bounding box center [396, 105] width 539 height 19
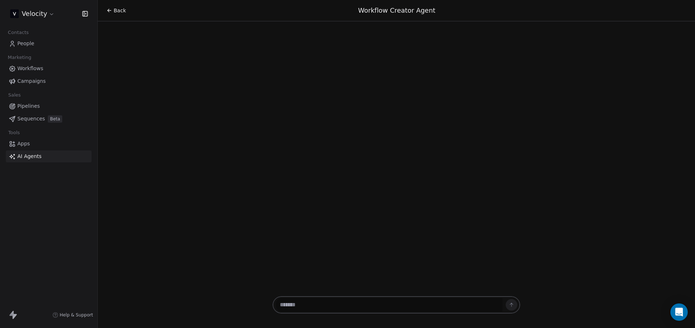
click at [138, 97] on div "Back Workflow Creator Agent" at bounding box center [396, 164] width 597 height 328
click at [107, 12] on icon at bounding box center [109, 11] width 6 height 6
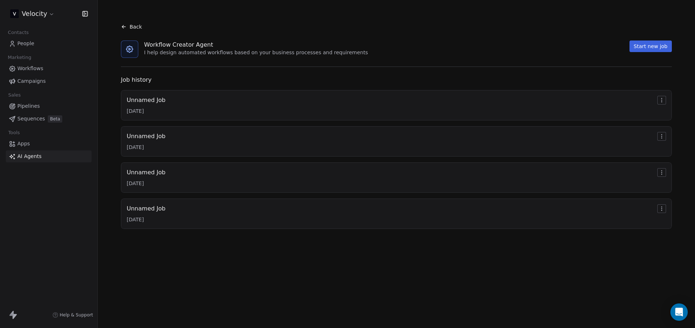
click at [178, 179] on div "Unnamed Job [DATE]" at bounding box center [396, 177] width 539 height 19
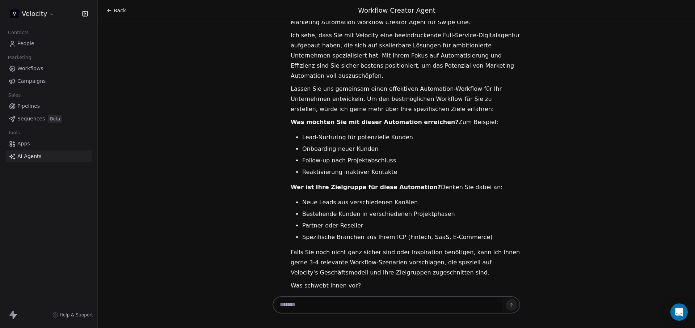
scroll to position [29, 0]
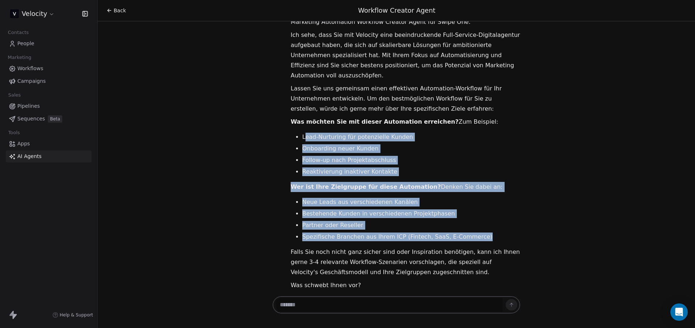
drag, startPoint x: 507, startPoint y: 227, endPoint x: 301, endPoint y: 129, distance: 227.6
click at [301, 129] on div "Hallo [PERSON_NAME]! [PERSON_NAME], Sie kennenzulernen. Ich bin Ihr Marketing A…" at bounding box center [406, 149] width 230 height 284
click at [302, 133] on li "Lead-Nurturing für potenzielle Kunden" at bounding box center [411, 137] width 218 height 9
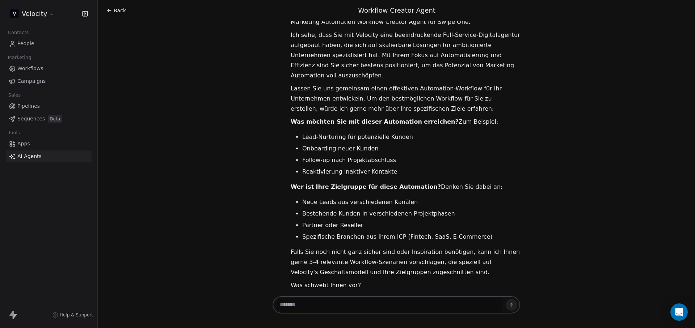
click at [110, 11] on icon at bounding box center [109, 11] width 6 height 6
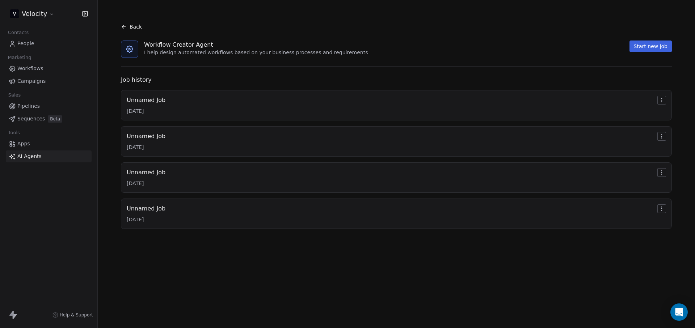
click at [659, 99] on html "Velocity Contacts People Marketing Workflows Campaigns Sales Pipelines Sequence…" at bounding box center [347, 164] width 695 height 328
click at [180, 94] on html "Velocity Contacts People Marketing Workflows Campaigns Sales Pipelines Sequence…" at bounding box center [347, 164] width 695 height 328
click at [167, 99] on div "Unnamed Job [DATE]" at bounding box center [396, 105] width 539 height 19
